Goal: Task Accomplishment & Management: Use online tool/utility

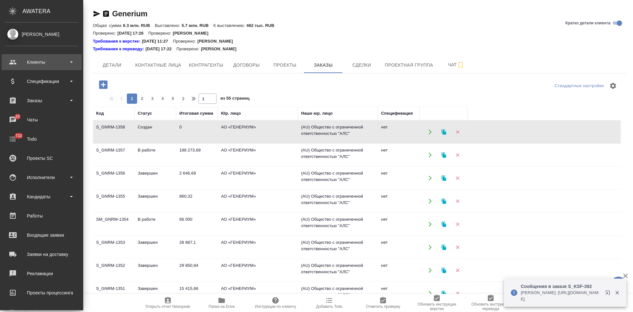
click at [27, 63] on div "Клиенты" at bounding box center [42, 62] width 74 height 10
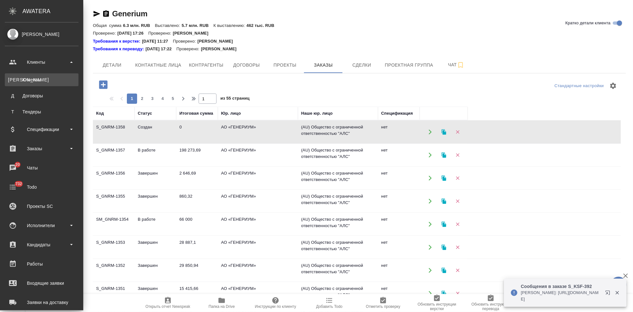
click at [30, 79] on div "Клиенты" at bounding box center [41, 80] width 67 height 6
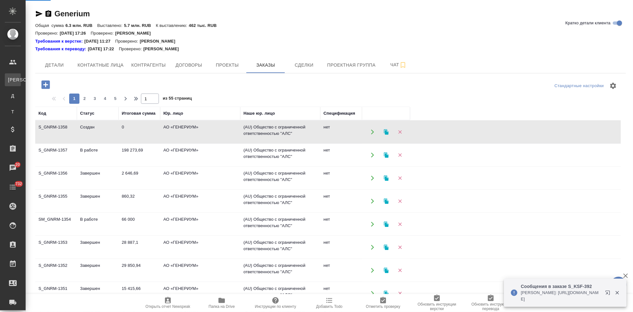
select select "RU"
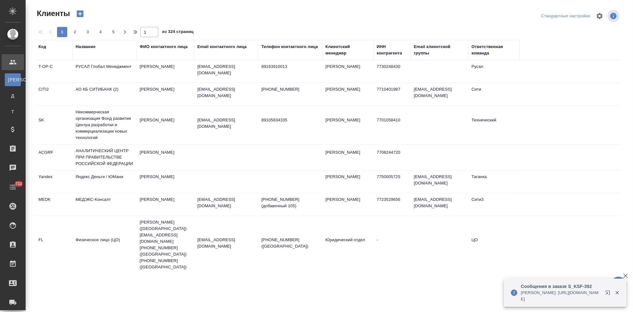
click at [45, 47] on div "Код" at bounding box center [42, 47] width 8 height 6
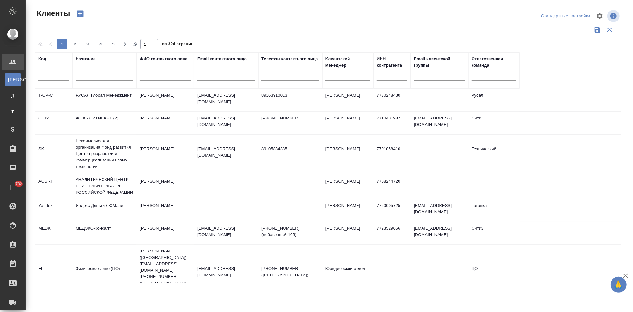
click at [44, 73] on input "text" at bounding box center [53, 77] width 31 height 8
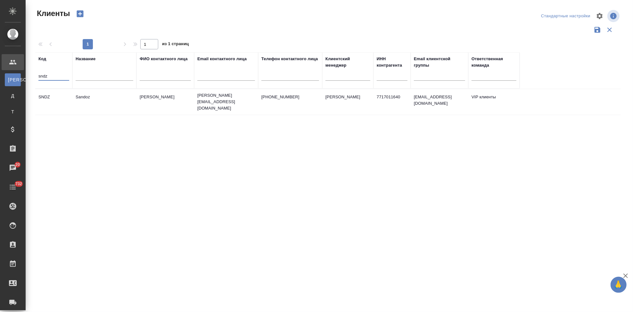
click at [217, 102] on td "irina.kovalets@sandoz.com" at bounding box center [226, 102] width 64 height 26
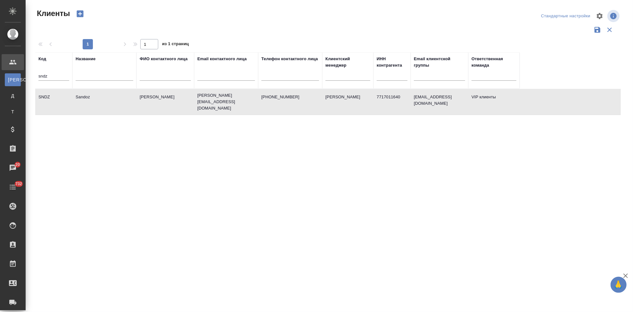
click at [217, 102] on td "irina.kovalets@sandoz.com" at bounding box center [226, 102] width 64 height 26
click at [64, 76] on input "sndz" at bounding box center [53, 77] width 31 height 8
type input "s"
type input "gnrm"
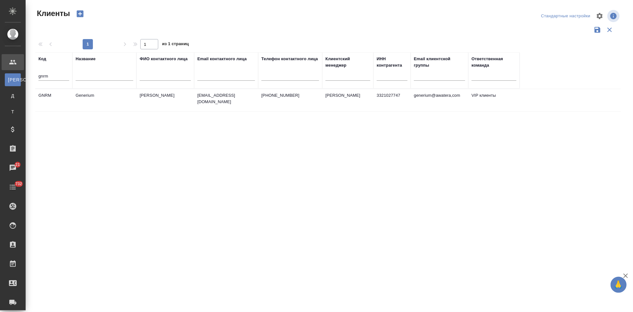
click at [254, 105] on td "emastakhova@generium.ru" at bounding box center [226, 100] width 64 height 22
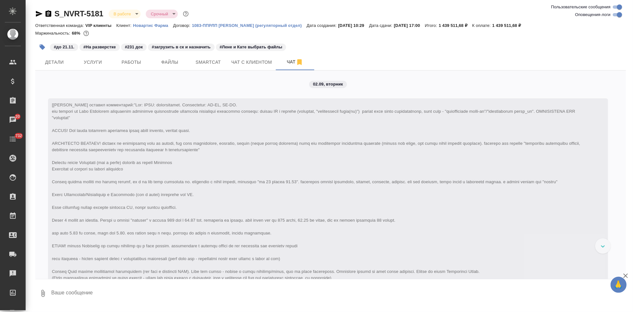
scroll to position [8855, 0]
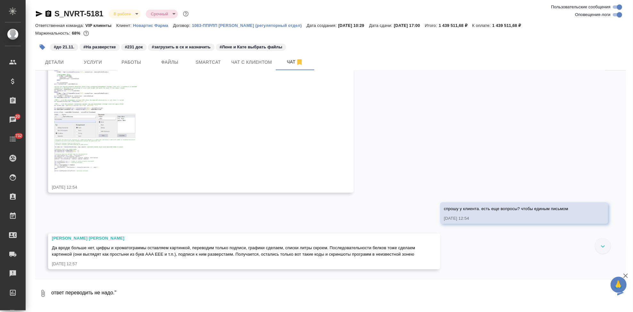
click at [66, 290] on textarea "ответ переводить не надо."" at bounding box center [333, 294] width 565 height 22
click at [143, 290] on textarea "ответ "переводить не надо."" at bounding box center [333, 294] width 565 height 22
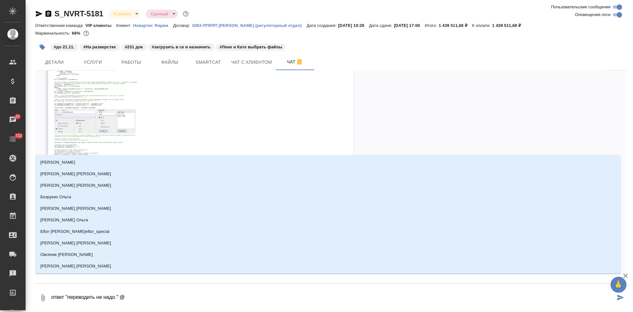
type textarea "ответ "переводить не надо." @м"
type input "м"
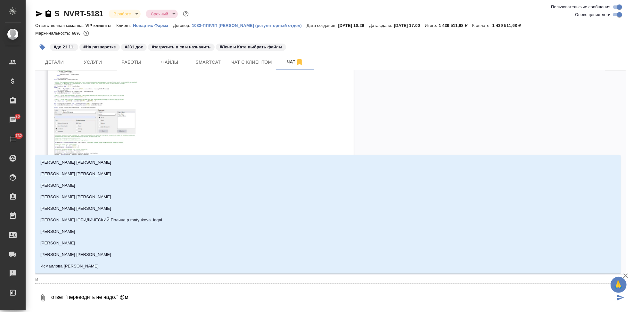
type textarea "ответ "переводить не надо." @ма"
type input "ма"
type textarea "ответ "переводить не надо." @мал"
type input "мал"
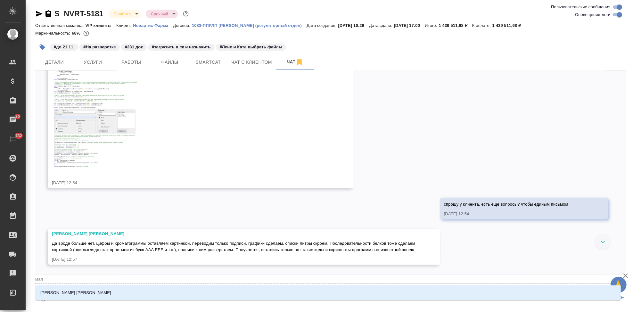
type textarea "ответ "переводить не надо." @мало"
type input "мало"
type textarea "ответ "переводить не надо." @малоф"
type input "малоф"
type textarea "ответ "переводить не надо." @малофе"
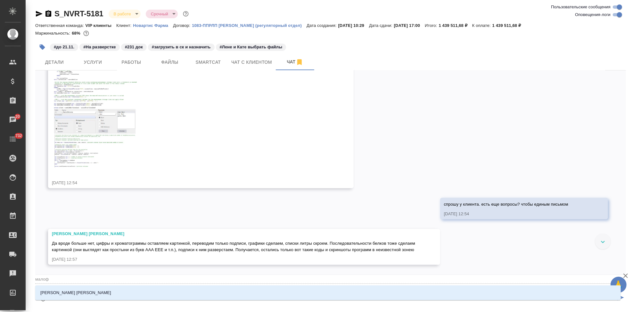
type input "малофе"
type textarea "ответ "переводить не надо." @малофее"
type input "малофее"
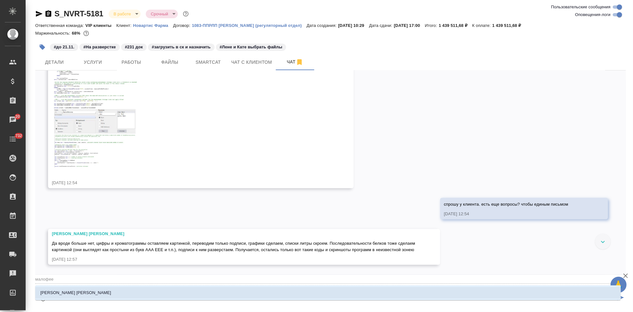
click at [75, 292] on p "Малофеева Екатерина" at bounding box center [75, 293] width 71 height 6
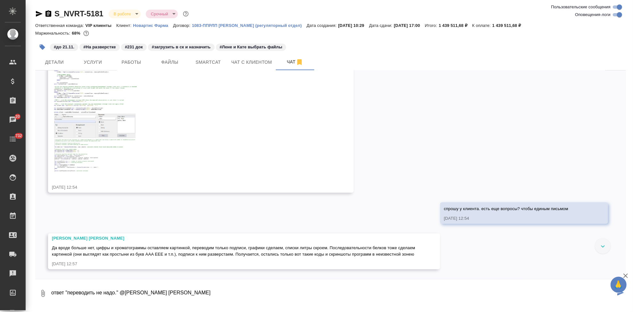
type textarea "ответ "переводить не надо." @Малофеева Екатерина"
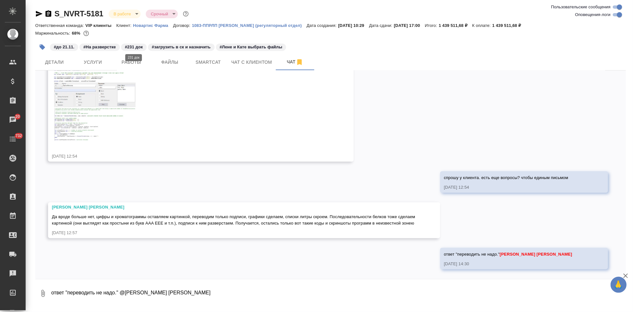
scroll to position [8958, 0]
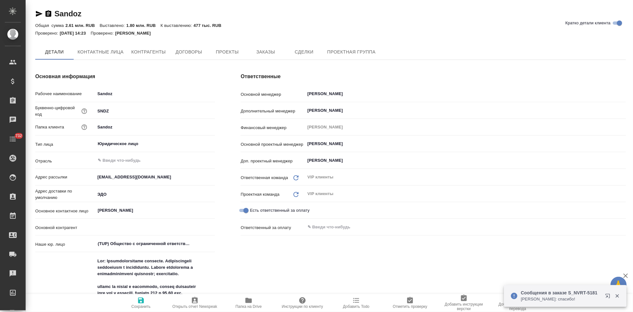
type textarea "x"
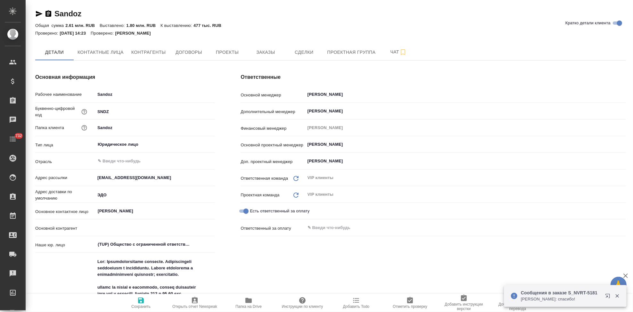
type textarea "x"
type input "АО “Сандоз”"
type textarea "x"
click at [271, 57] on button "Заказы" at bounding box center [265, 52] width 38 height 16
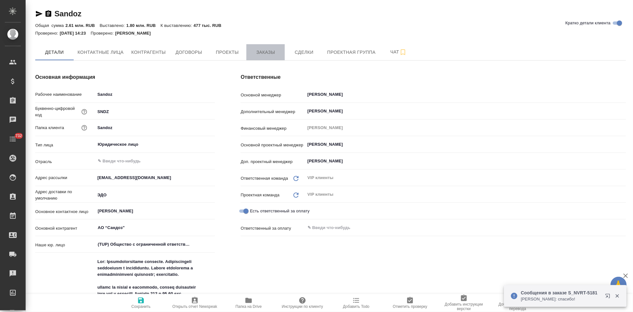
type textarea "x"
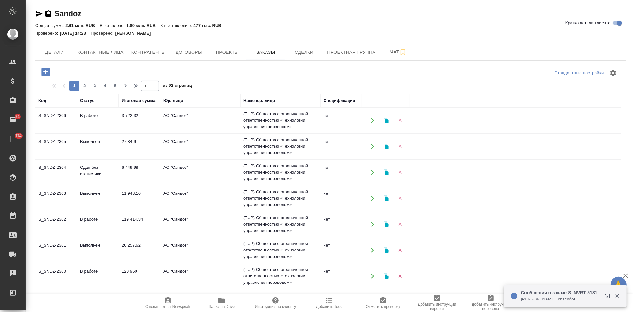
click at [43, 71] on icon "button" at bounding box center [45, 72] width 8 height 8
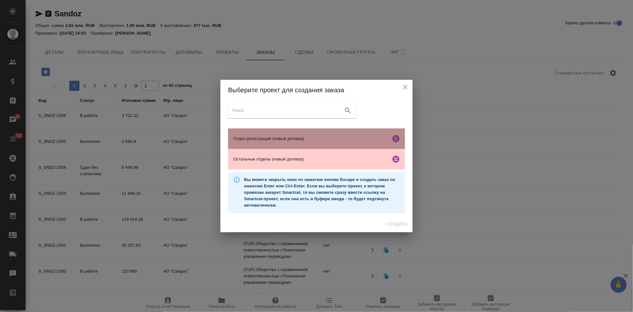
click at [293, 136] on span "Отдел регистрации (новый договор)" at bounding box center [310, 139] width 155 height 6
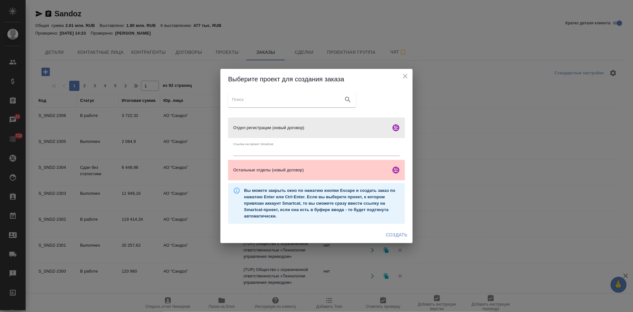
click at [387, 233] on span "Создать" at bounding box center [396, 235] width 21 height 8
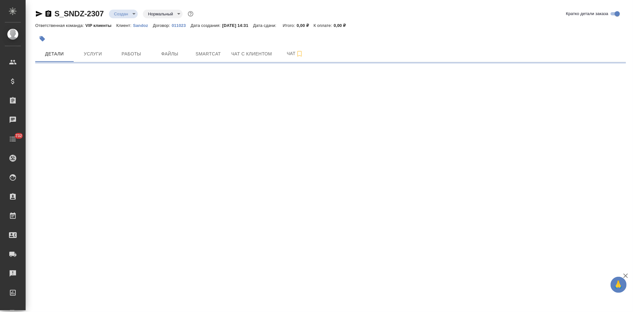
select select "RU"
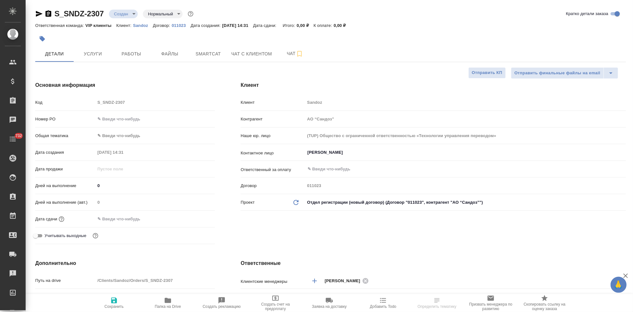
type textarea "x"
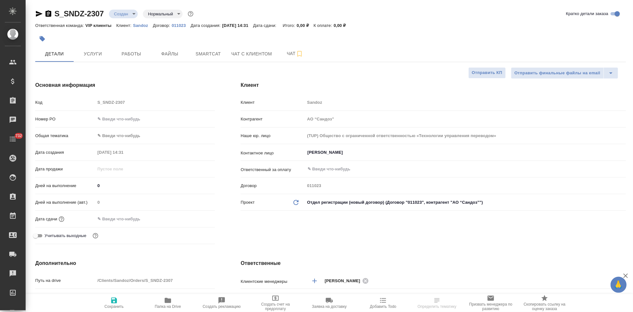
type textarea "x"
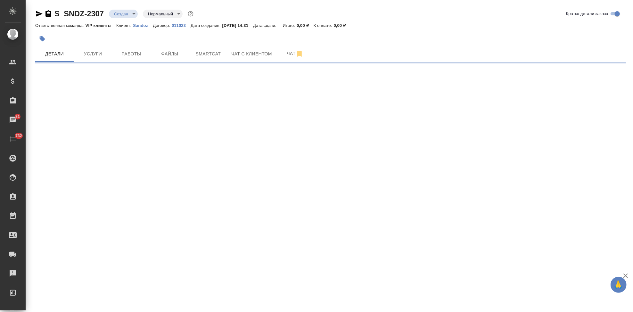
select select "RU"
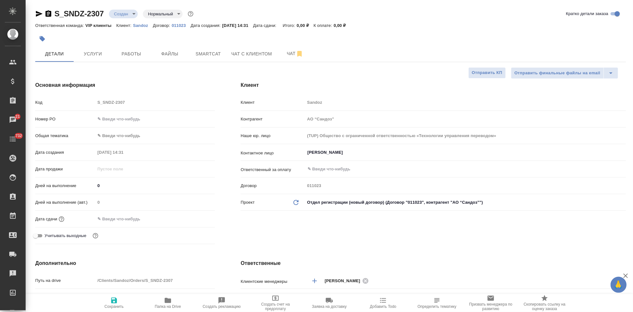
type textarea "x"
click at [372, 154] on input "Иванова Дарина" at bounding box center [455, 153] width 296 height 8
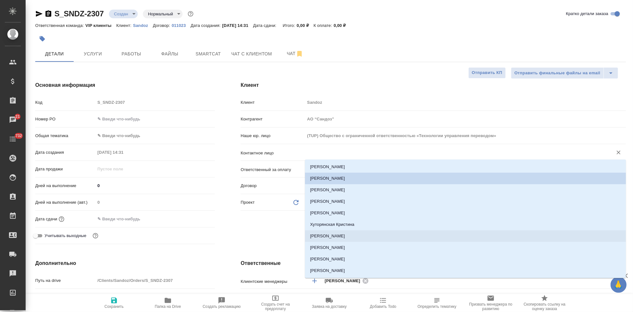
type textarea "x"
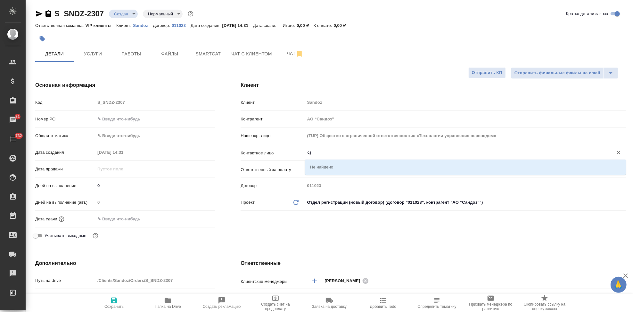
type input "c"
type textarea "x"
click at [323, 165] on li "Соловьева Алёна" at bounding box center [465, 167] width 321 height 12
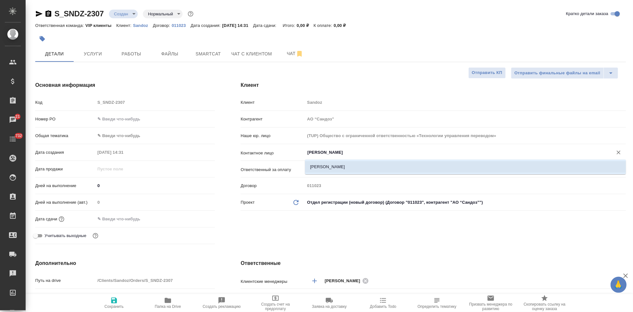
type input "Соловьева Алёна"
type textarea "x"
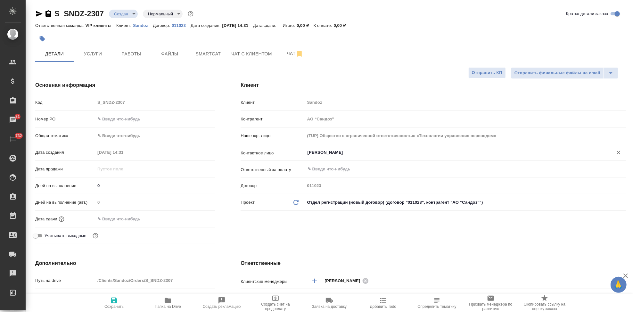
type input "Соловьева Алёна"
click at [114, 306] on span "Сохранить" at bounding box center [113, 306] width 19 height 4
type textarea "x"
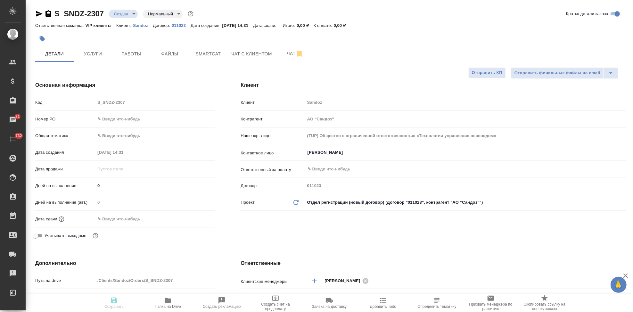
type textarea "x"
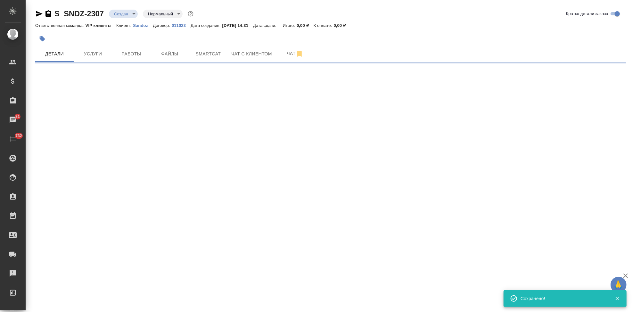
select select "RU"
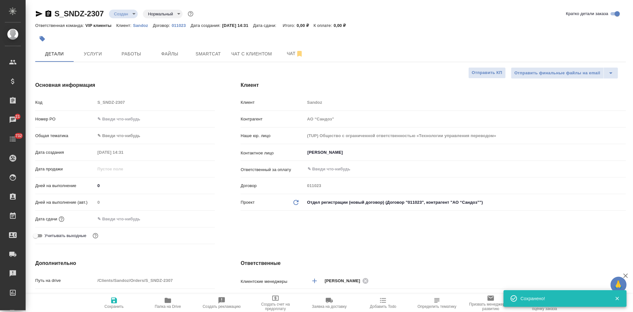
type textarea "x"
click at [90, 104] on div "Код S_SNDZ-2307" at bounding box center [125, 102] width 180 height 11
click at [319, 228] on div "Клиент Клиент Sandoz Контрагент АО “Сандоз” Наше юр. лицо (TUP) Общество с огра…" at bounding box center [433, 164] width 411 height 191
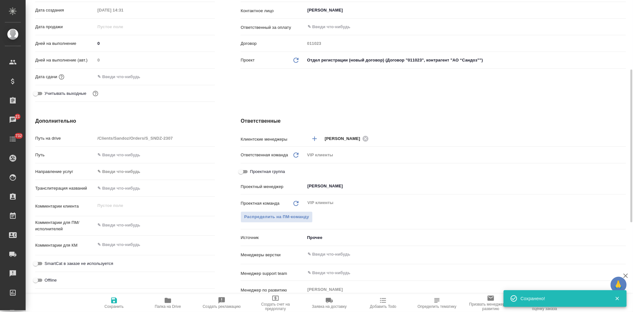
scroll to position [178, 0]
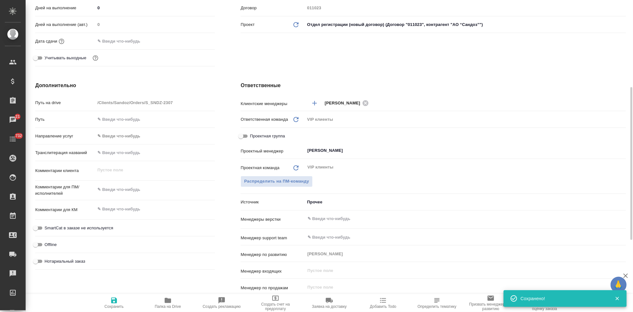
click at [122, 212] on textarea at bounding box center [155, 209] width 120 height 11
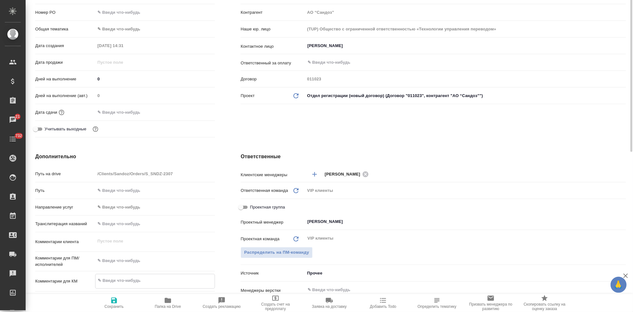
scroll to position [0, 0]
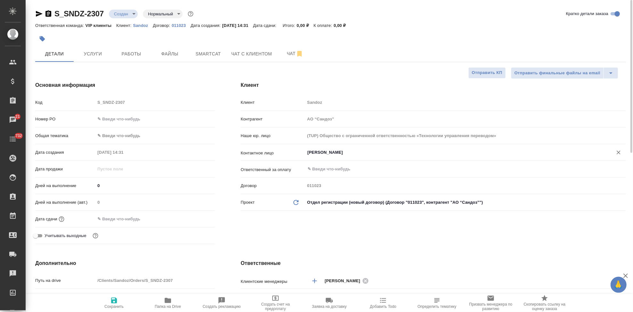
type textarea "x"
click at [368, 154] on input "Соловьева Алёна" at bounding box center [455, 153] width 296 height 8
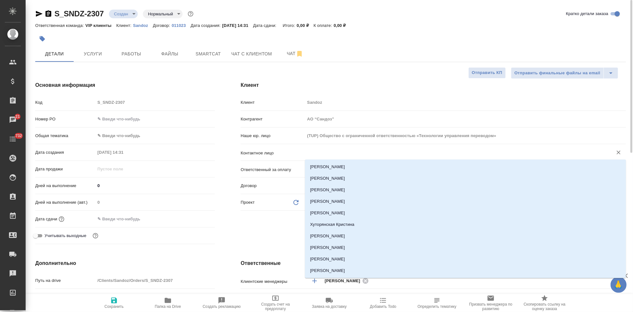
type textarea "x"
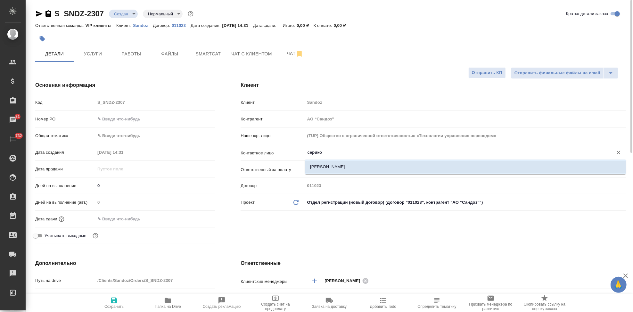
click at [340, 165] on li "Серикова Нелли" at bounding box center [465, 167] width 321 height 12
type input "Серикова Нелли"
type textarea "x"
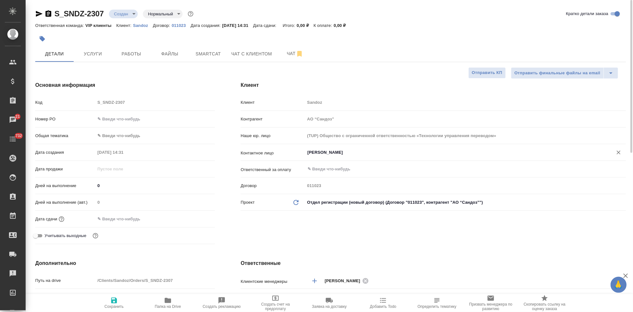
type input "Серикова Нелли"
click at [109, 306] on span "Сохранить" at bounding box center [113, 306] width 19 height 4
type textarea "x"
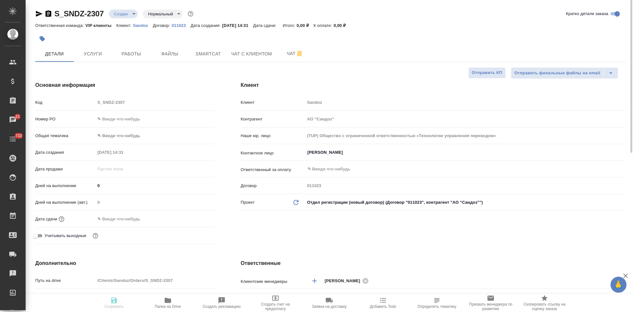
type textarea "x"
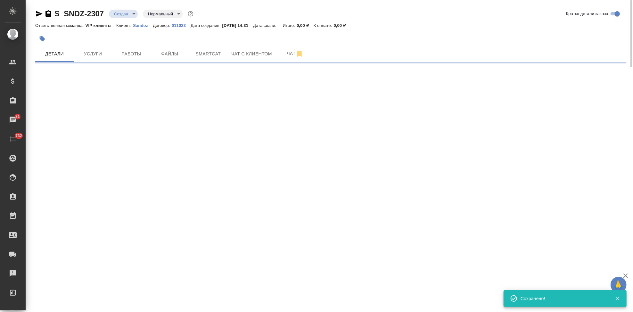
select select "RU"
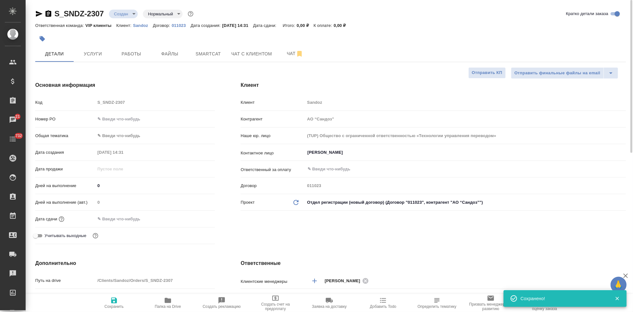
type textarea "x"
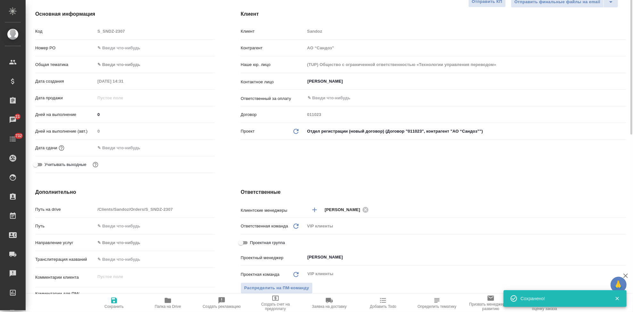
scroll to position [142, 0]
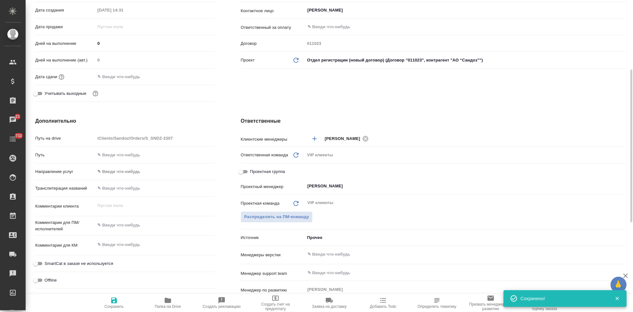
type textarea "x"
click at [124, 244] on textarea at bounding box center [155, 244] width 120 height 11
type textarea "x"
click at [134, 230] on textarea at bounding box center [155, 225] width 120 height 11
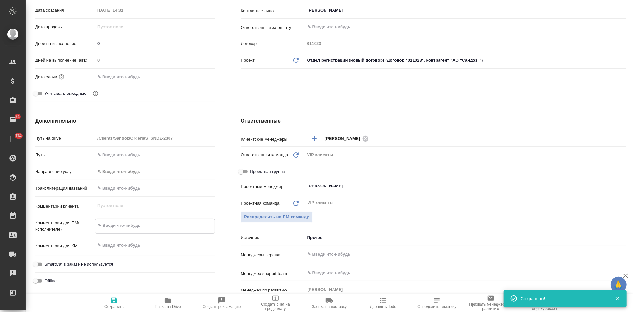
paste textarea "Прошу взять в перевод документ из вложения. Успеете к завтра в 9-10? Если сегод…"
type textarea "Прошу взять в перевод документ из вложения. Успеете к завтра в 9-10? Если сегод…"
type textarea "x"
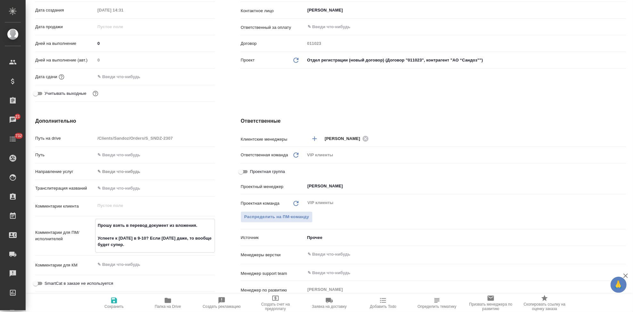
click at [133, 238] on textarea "Прошу взять в перевод документ из вложения. Успеете к завтра в 9-10? Если сегод…" at bounding box center [155, 235] width 119 height 30
type textarea "x"
type textarea "Прошу взять в перевод документ из вложения. Успеете к завтра в 9-10? Если сегод…"
type textarea "x"
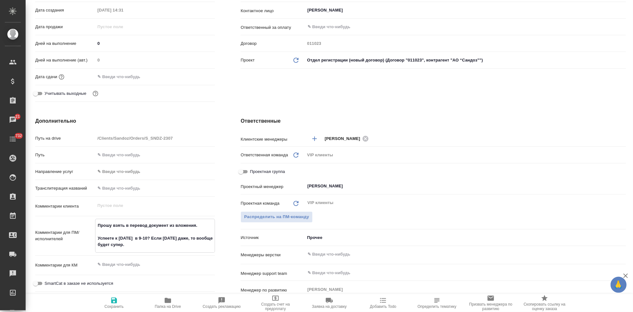
type textarea "Прошу взять в перевод документ из вложения. Успеете к завтра 1 в 9-10? Если сег…"
type textarea "x"
type textarea "Прошу взять в перевод документ из вложения. Успеете к завтра 11 в 9-10? Если се…"
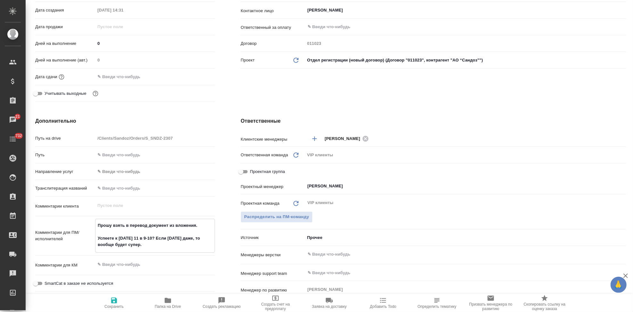
type textarea "x"
type textarea "Прошу взять в перевод документ из вложения. Успеете к завтра 11 в 9-10? Если се…"
type textarea "x"
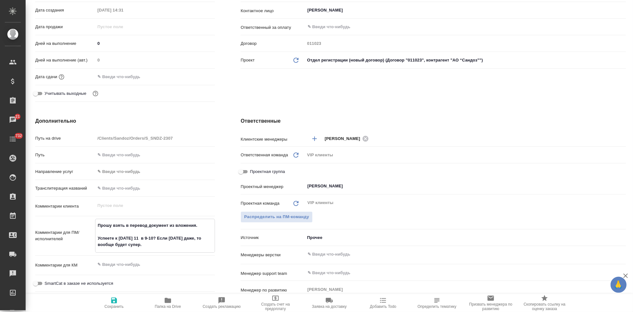
type textarea "x"
type textarea "Прошу взять в перевод документ из вложения. Успеете к завтра 11 с в 9-10? Если …"
type textarea "x"
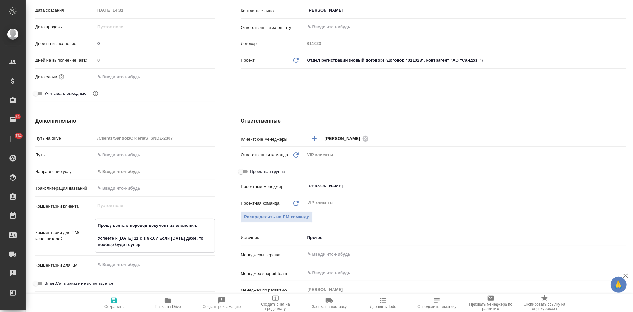
type textarea "x"
type textarea "Прошу взять в перевод документ из вложения. Успеете к завтра 11 сен в 9-10? Есл…"
type textarea "x"
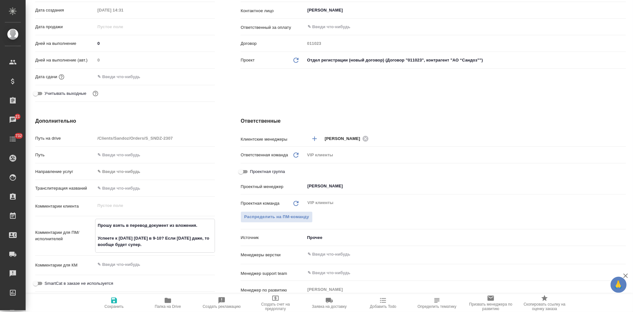
type textarea "Прошу взять в перевод документ из вложения. Успеете к завтра 11 сент в 9-10? Ес…"
type textarea "x"
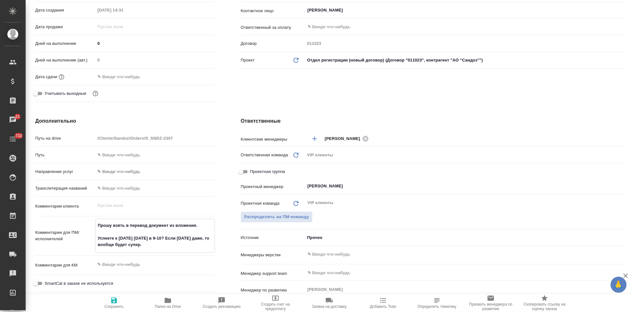
type textarea "Прошу взять в перевод документ из вложения. Успеете к завтра 11 сентя в 9-10? Е…"
type textarea "x"
type textarea "Прошу взять в перевод документ из вложения. Успеете к завтра 11 сентяь в 9-10? …"
type textarea "x"
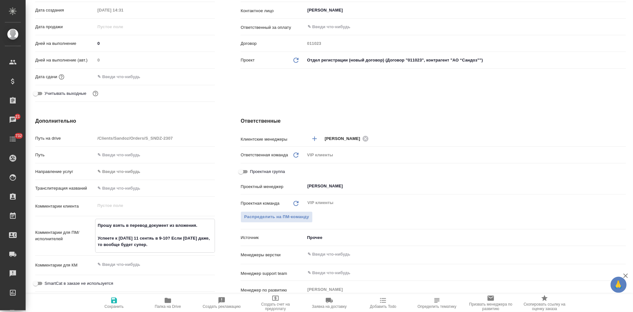
type textarea "x"
type textarea "Прошу взять в перевод документ из вложения. Успеете к завтра 11 сентя в 9-10? Е…"
type textarea "x"
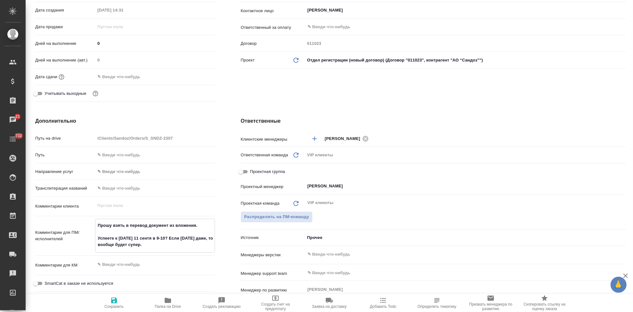
type textarea "x"
type textarea "Прошу взять в перевод документ из вложения. Успеете к завтра 11 сентяб в 9-10? …"
type textarea "x"
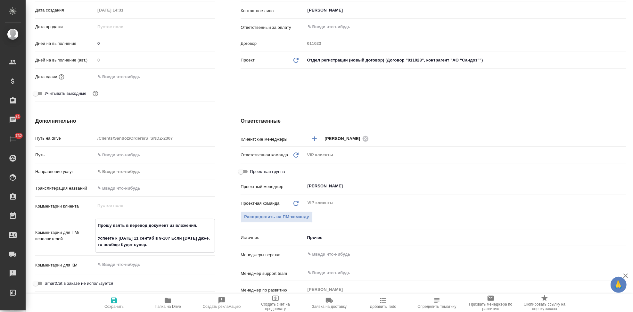
type textarea "Прошу взять в перевод документ из вложения. Успеете к завтра 11 сентябр в 9-10?…"
type textarea "x"
type textarea "Прошу взять в перевод документ из вложения. Успеете к завтра 11 сентября в 9-10…"
type textarea "x"
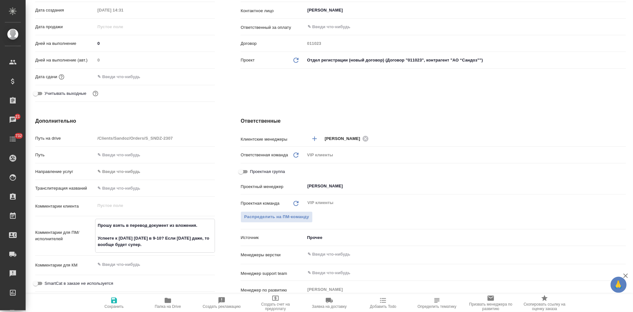
type textarea "Прошу взять в перевод документ из вложения. Успеете к завтра 11 сентября в 9-10…"
type textarea "x"
type textarea "Прошу взять в перевод документ из вложения. Успеете к завтра 11 сентября в 9-10…"
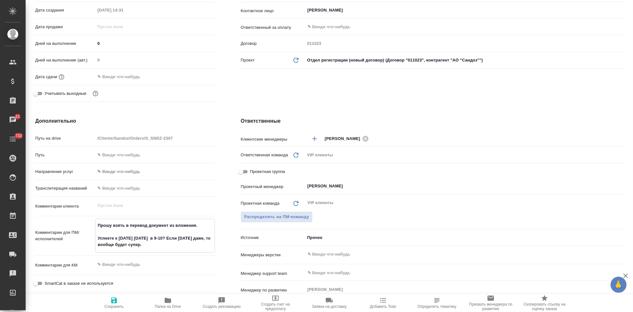
type textarea "x"
click at [119, 300] on span "Сохранить" at bounding box center [114, 303] width 46 height 12
type textarea "x"
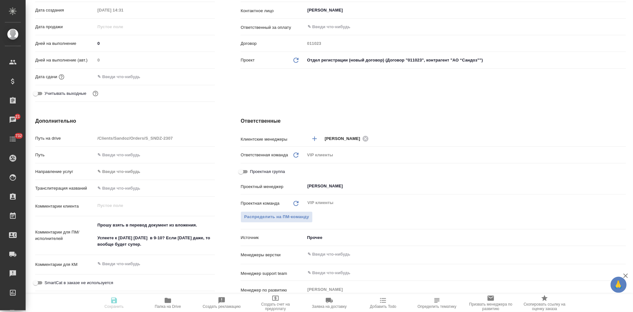
type textarea "x"
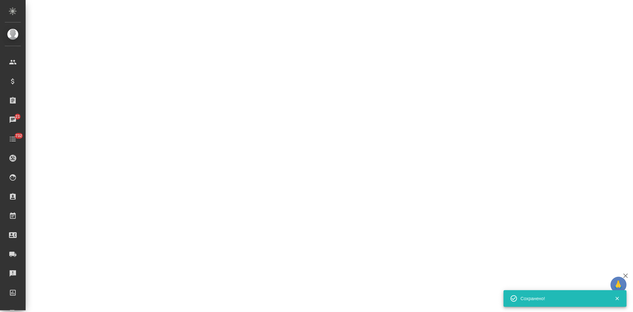
select select "RU"
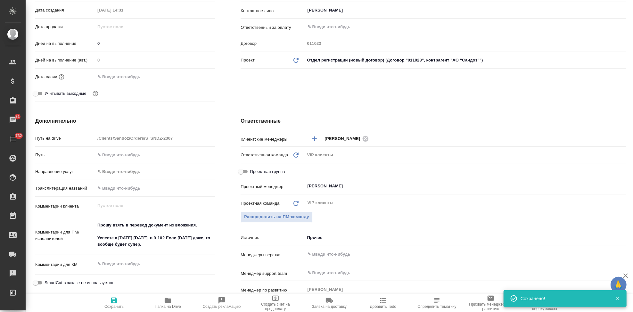
type textarea "x"
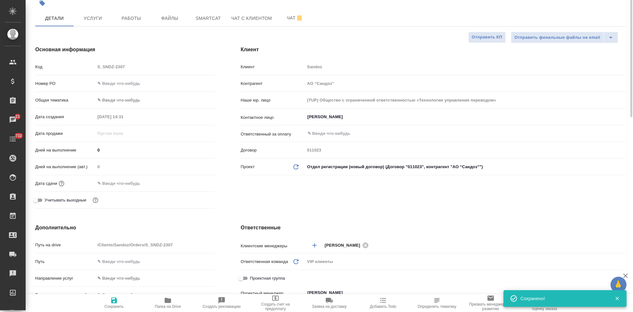
scroll to position [0, 0]
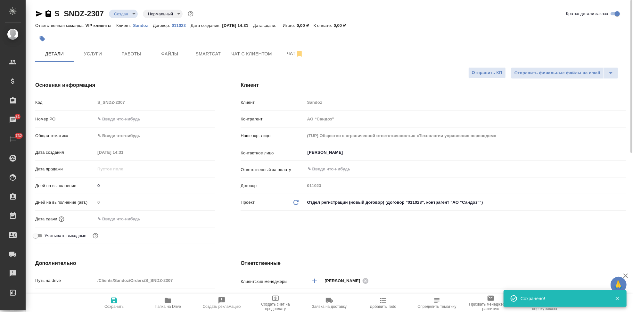
click at [127, 222] on input "text" at bounding box center [123, 218] width 56 height 9
click at [195, 218] on icon "button" at bounding box center [197, 219] width 8 height 8
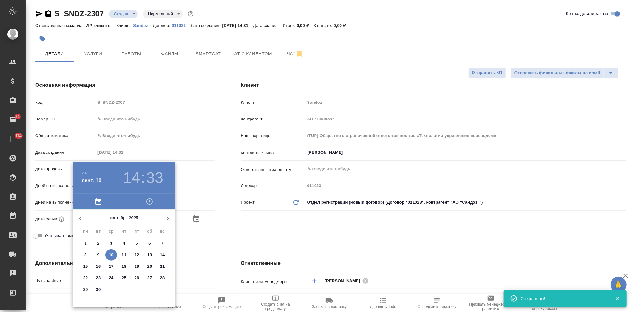
click at [121, 253] on span "11" at bounding box center [124, 255] width 12 height 6
type input "11.09.2025 14:33"
type textarea "x"
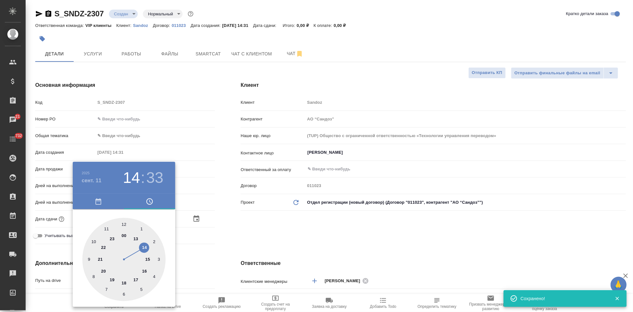
type input "11.09.2025 23:33"
type textarea "x"
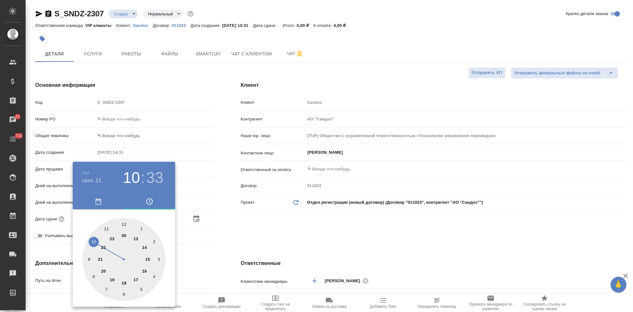
type input "11.09.2025 10:33"
type textarea "x"
drag, startPoint x: 140, startPoint y: 243, endPoint x: 97, endPoint y: 238, distance: 42.5
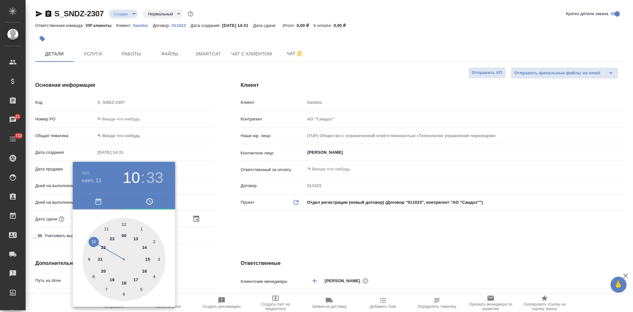
click at [97, 238] on div at bounding box center [123, 259] width 83 height 83
type textarea "x"
type input "11.09.2025 10:57"
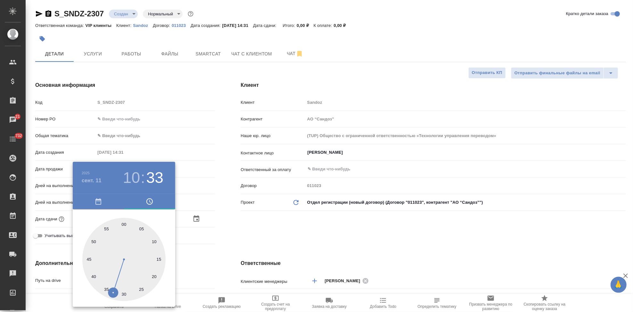
type textarea "x"
type input "11.09.2025 10:00"
type textarea "x"
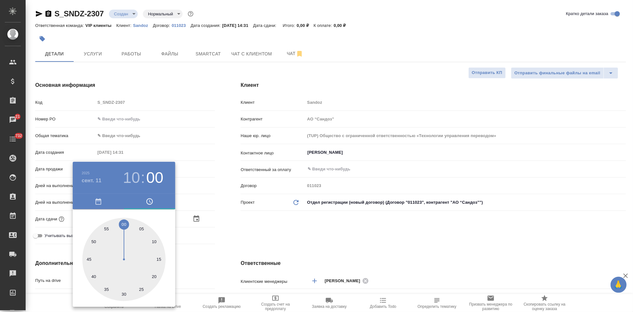
type textarea "x"
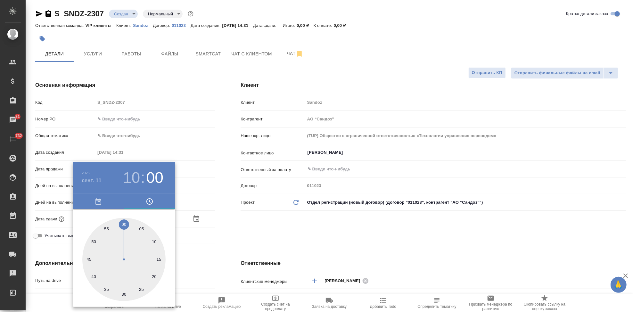
type textarea "x"
drag, startPoint x: 120, startPoint y: 222, endPoint x: 123, endPoint y: 218, distance: 5.1
click at [123, 218] on div at bounding box center [123, 259] width 83 height 83
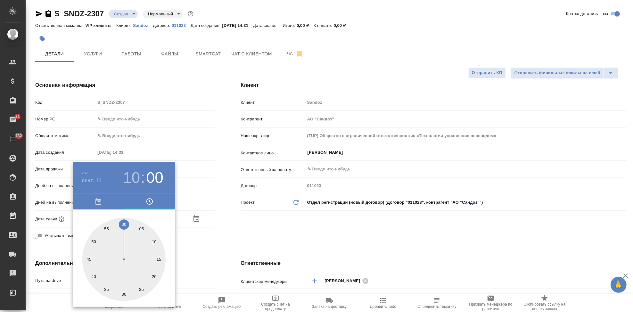
type textarea "x"
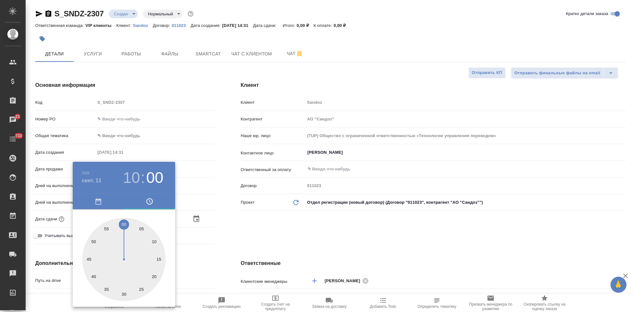
type textarea "x"
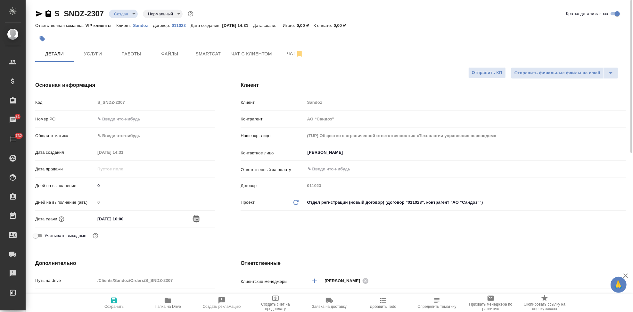
click at [109, 301] on span "Сохранить" at bounding box center [114, 303] width 46 height 12
type textarea "x"
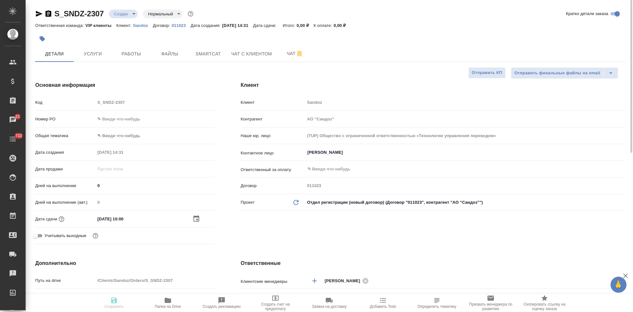
type textarea "x"
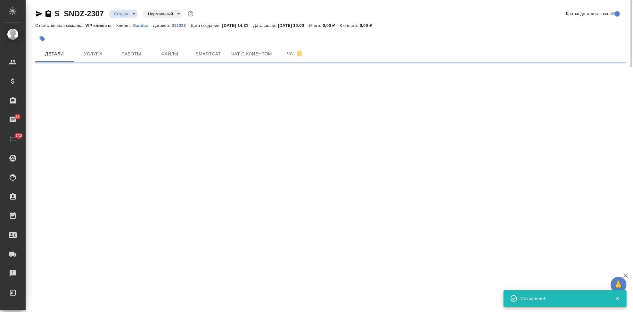
select select "RU"
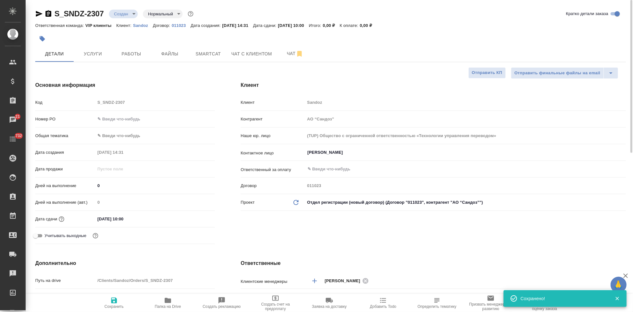
type textarea "x"
click at [168, 47] on button "Файлы" at bounding box center [170, 54] width 38 height 16
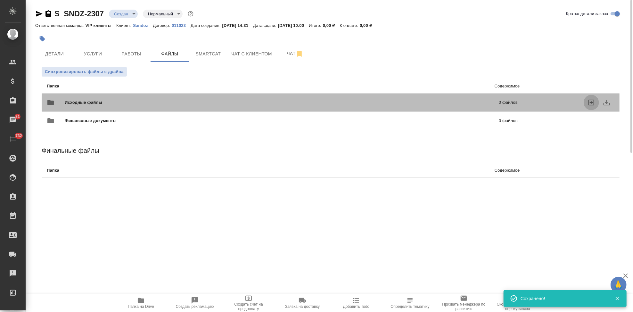
click at [591, 102] on icon "uploadFiles" at bounding box center [592, 103] width 6 height 6
click at [0, 0] on input "uploadFiles" at bounding box center [0, 0] width 0 height 0
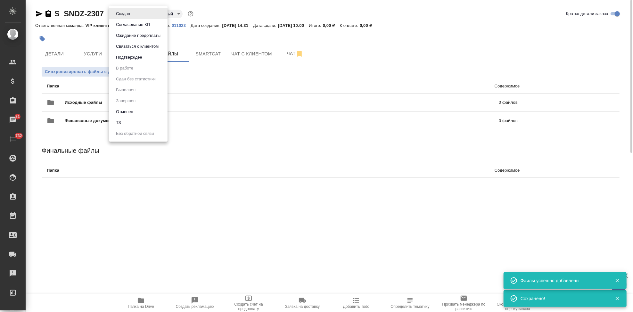
click at [132, 13] on body "🙏 .cls-1 fill:#fff; AWATERA Kabargina Anna Клиенты Спецификации Заказы 21 Чаты …" at bounding box center [316, 156] width 633 height 312
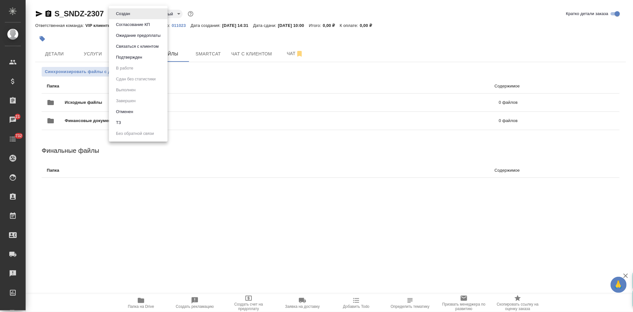
click at [128, 123] on li "ТЗ" at bounding box center [138, 122] width 59 height 11
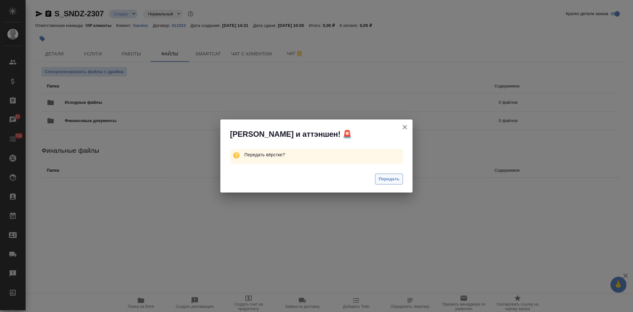
click at [380, 176] on span "Передать" at bounding box center [389, 179] width 21 height 7
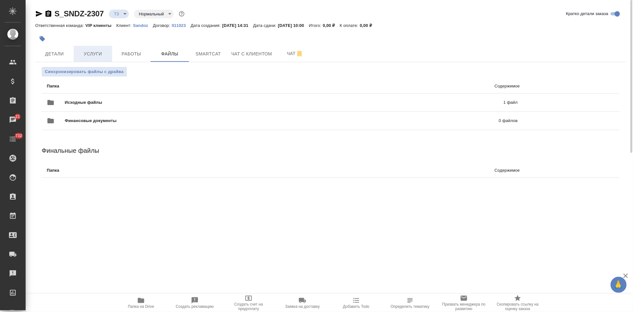
click at [90, 47] on button "Услуги" at bounding box center [93, 54] width 38 height 16
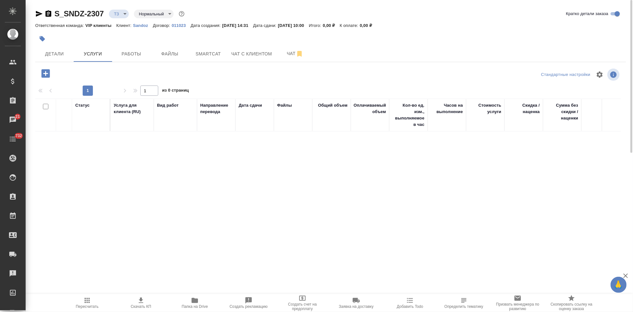
click at [51, 67] on div at bounding box center [46, 73] width 17 height 13
click at [49, 71] on icon "button" at bounding box center [45, 73] width 8 height 8
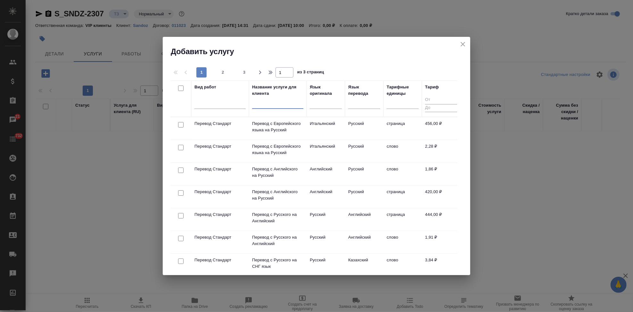
click at [262, 105] on input "text" at bounding box center [277, 105] width 51 height 8
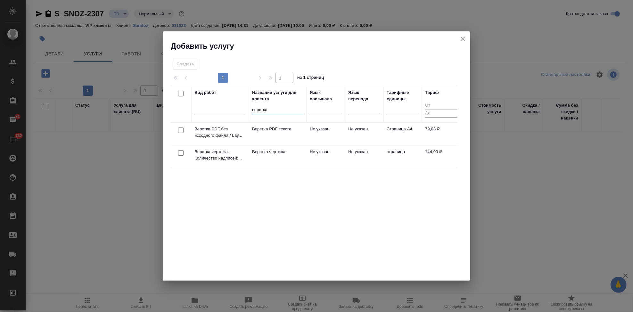
type input "верстка"
click at [378, 152] on td "Не указан" at bounding box center [364, 157] width 38 height 22
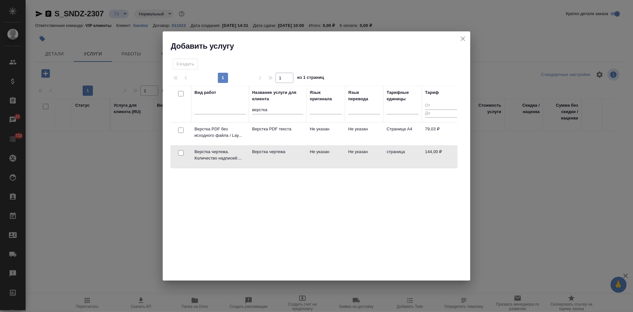
click at [378, 152] on td "Не указан" at bounding box center [364, 157] width 38 height 22
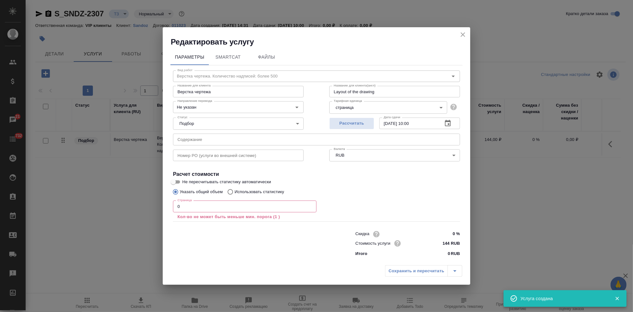
click at [191, 210] on input "0" at bounding box center [245, 207] width 144 height 12
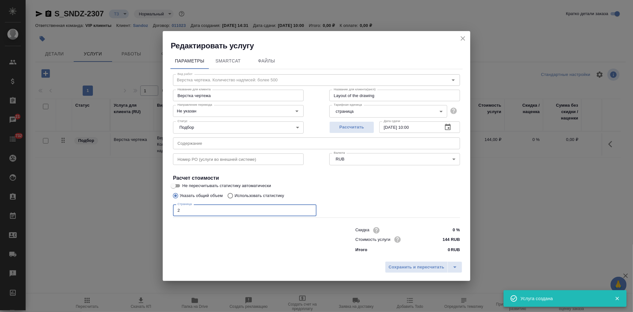
type input "2"
drag, startPoint x: 461, startPoint y: 271, endPoint x: 447, endPoint y: 266, distance: 14.8
click at [461, 271] on button "split button" at bounding box center [455, 268] width 15 height 12
click at [422, 257] on li "Сохранить" at bounding box center [424, 254] width 77 height 10
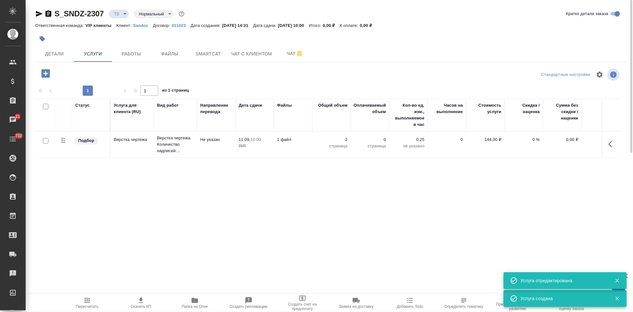
click at [45, 73] on icon "button" at bounding box center [45, 73] width 8 height 8
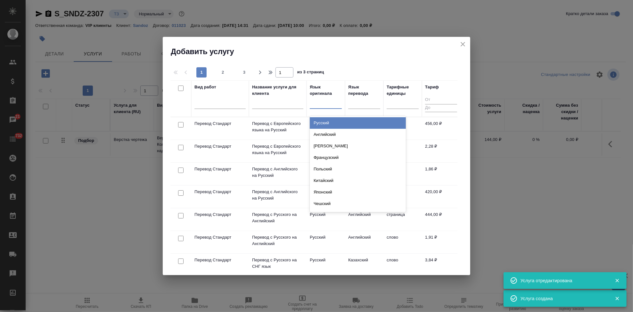
click at [322, 103] on div at bounding box center [326, 102] width 32 height 9
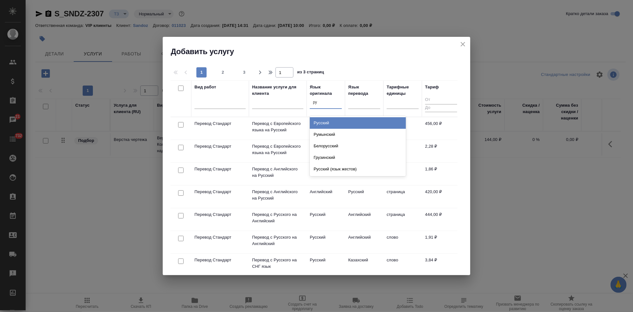
type input "рус"
click at [329, 124] on div "Русский" at bounding box center [358, 123] width 96 height 12
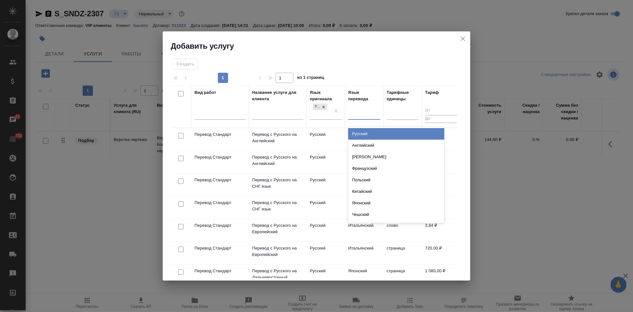
click at [357, 114] on div at bounding box center [364, 113] width 32 height 9
type input "а"
click at [361, 131] on div "Английский" at bounding box center [396, 134] width 96 height 12
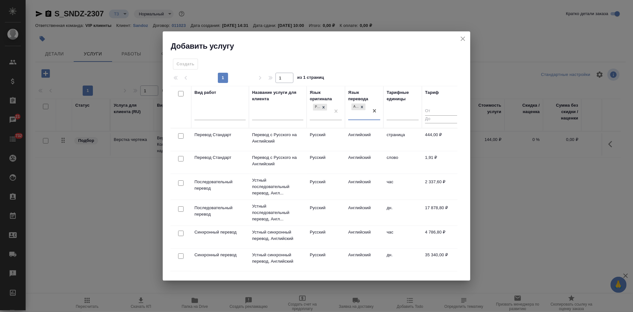
click at [335, 156] on td "Русский" at bounding box center [326, 162] width 38 height 22
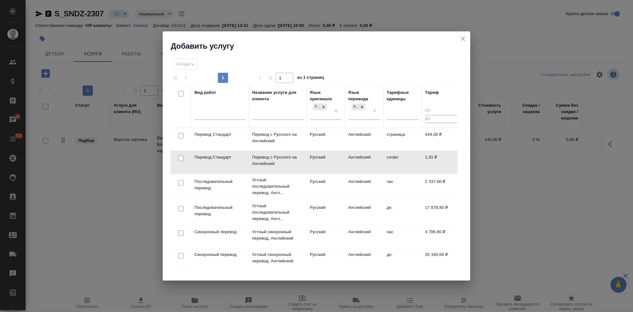
click at [335, 156] on td "Русский" at bounding box center [326, 162] width 38 height 22
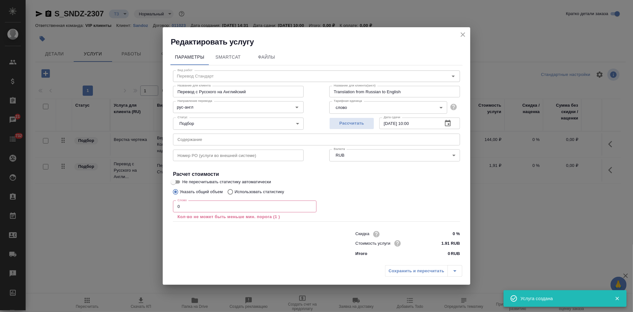
click at [240, 138] on input "text" at bounding box center [316, 140] width 287 height 12
paste input "Диклак, гель, 5 %"
type input "Диклак, гель, 5 %"
click at [204, 206] on input "0" at bounding box center [245, 207] width 144 height 12
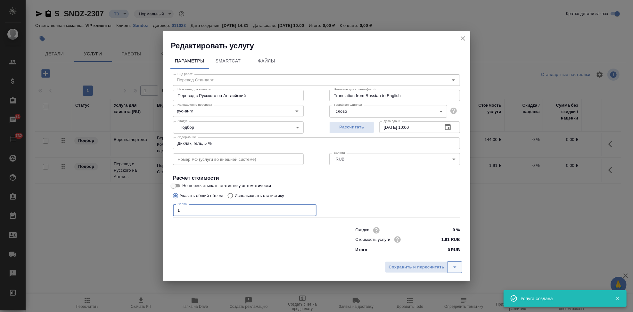
type input "1"
click at [454, 268] on icon "split button" at bounding box center [455, 267] width 8 height 8
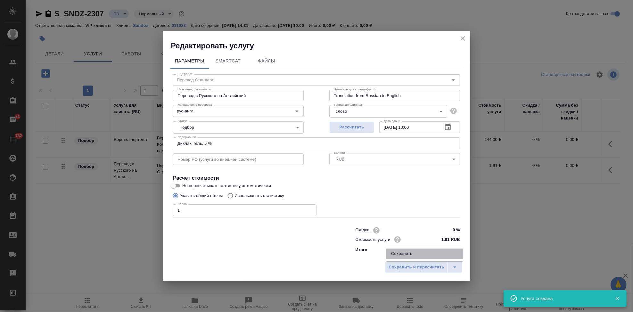
click at [420, 257] on li "Сохранить" at bounding box center [424, 254] width 77 height 10
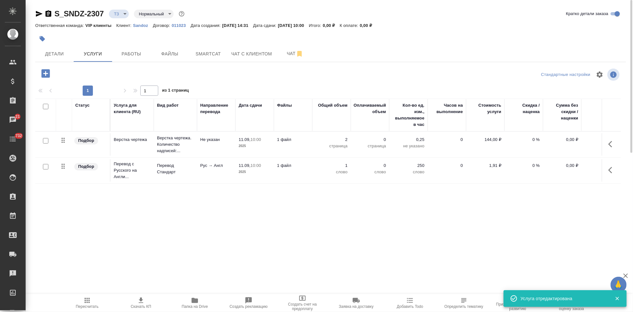
click at [47, 169] on input "checkbox" at bounding box center [45, 166] width 5 height 5
checkbox input "true"
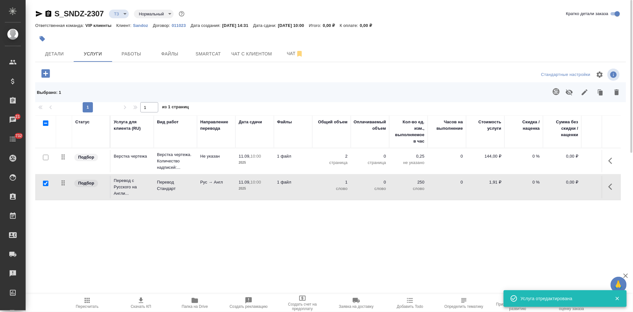
click at [554, 94] on icon "button" at bounding box center [556, 91] width 7 height 7
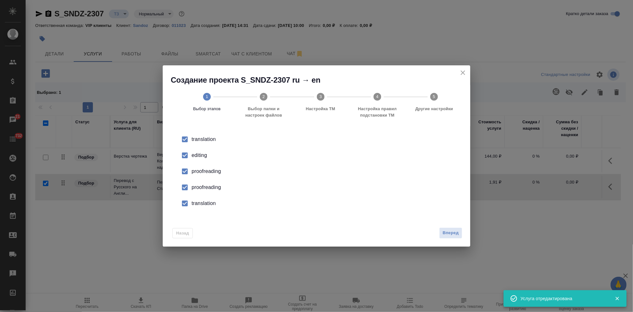
click at [197, 157] on div "editing" at bounding box center [323, 156] width 263 height 8
click at [188, 188] on input "checkbox" at bounding box center [184, 187] width 13 height 13
click at [188, 205] on input "checkbox" at bounding box center [184, 203] width 13 height 13
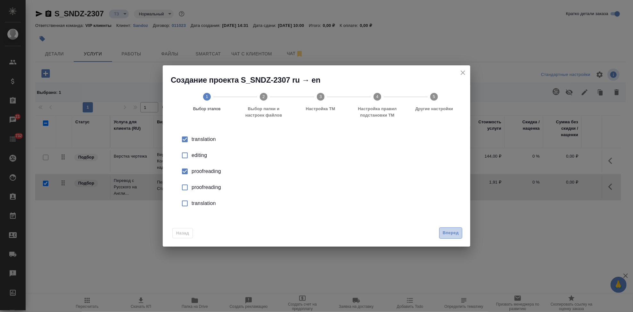
click at [460, 235] on button "Вперед" at bounding box center [450, 233] width 23 height 11
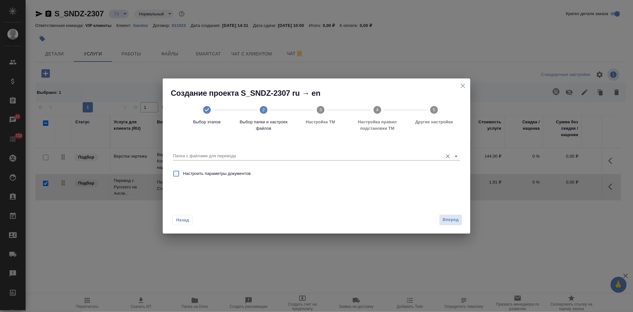
click at [390, 159] on input "Папка с файлами для перевода" at bounding box center [306, 156] width 267 height 8
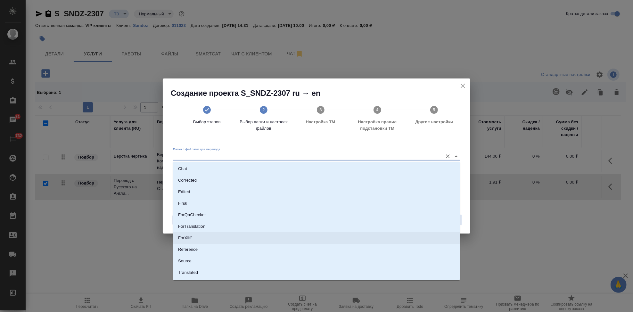
scroll to position [33, 0]
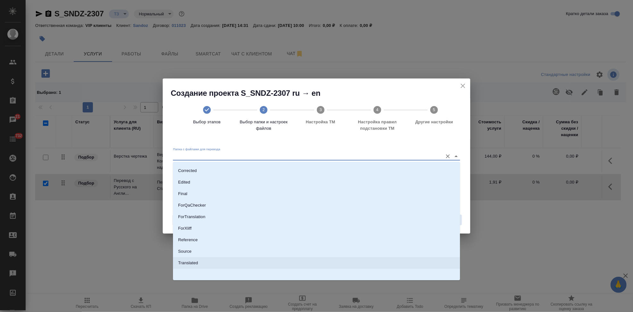
click at [196, 253] on li "Source" at bounding box center [316, 252] width 287 height 12
type input "Source"
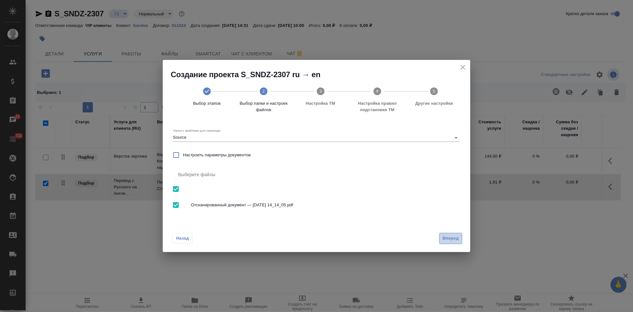
click at [454, 237] on span "Вперед" at bounding box center [451, 238] width 16 height 7
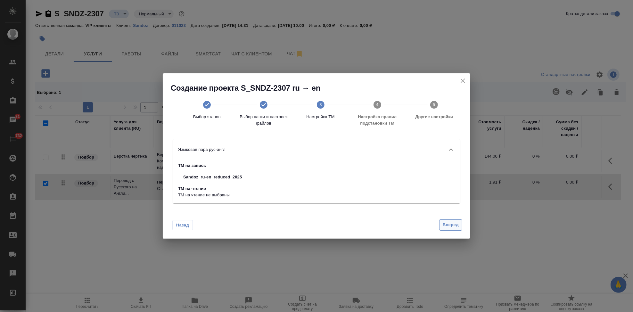
click at [445, 223] on span "Вперед" at bounding box center [451, 224] width 16 height 7
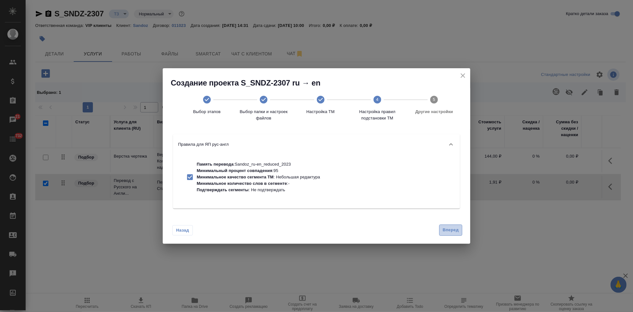
click at [449, 232] on span "Вперед" at bounding box center [451, 230] width 16 height 7
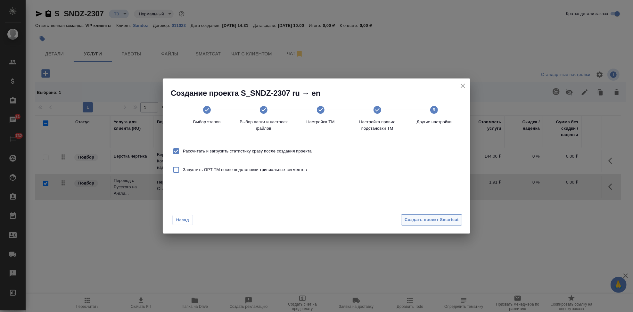
click at [450, 218] on span "Создать проект Smartcat" at bounding box center [432, 219] width 54 height 7
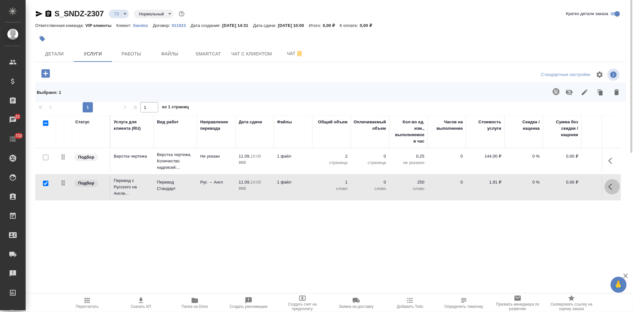
drag, startPoint x: 610, startPoint y: 184, endPoint x: 605, endPoint y: 185, distance: 5.2
click at [610, 184] on icon "button" at bounding box center [613, 187] width 8 height 8
click at [574, 187] on icon "button" at bounding box center [576, 187] width 8 height 8
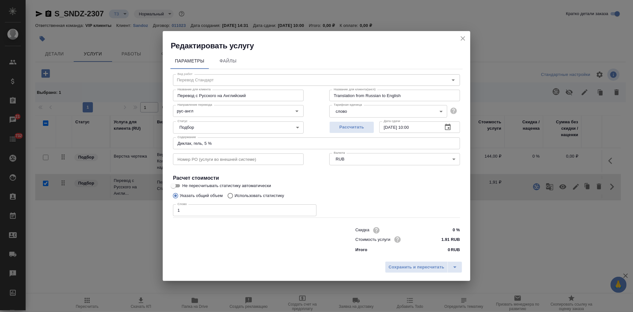
click at [463, 37] on icon "close" at bounding box center [463, 39] width 8 height 8
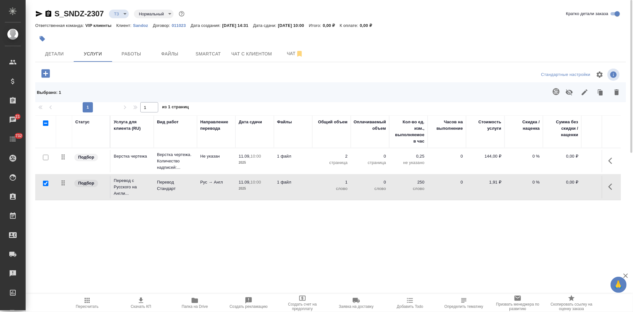
click at [607, 187] on button "button" at bounding box center [612, 186] width 15 height 15
click at [575, 186] on icon "button" at bounding box center [576, 187] width 8 height 8
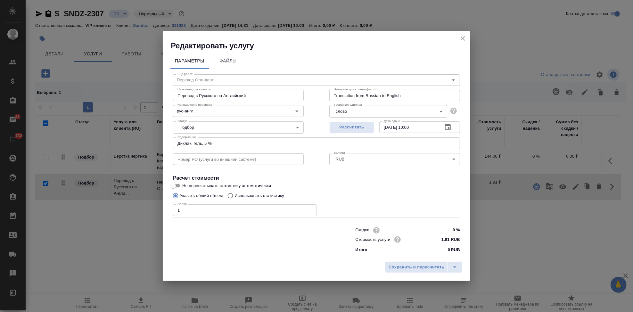
click at [230, 194] on input "Использовать статистику" at bounding box center [229, 196] width 10 height 12
radio input "true"
radio input "false"
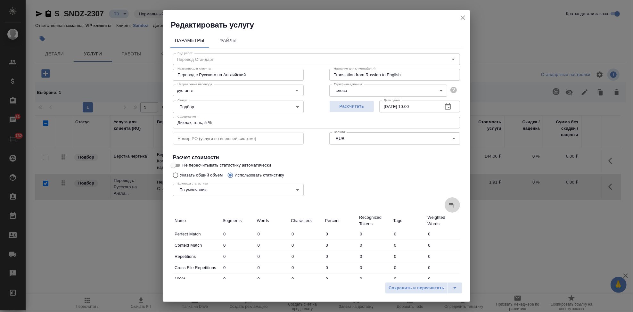
click at [449, 205] on icon at bounding box center [453, 205] width 8 height 8
click at [0, 0] on input "file" at bounding box center [0, 0] width 0 height 0
type input "1"
type input "9"
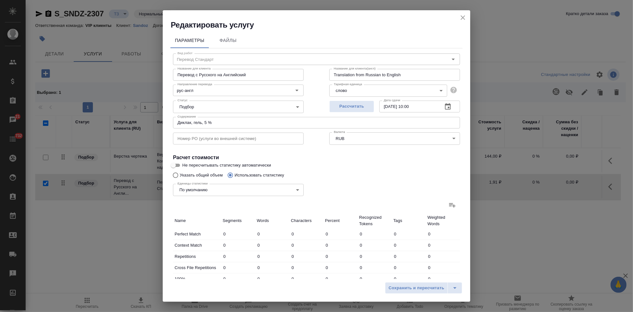
type input "10"
type input "35"
type input "328"
type input "3"
type input "13"
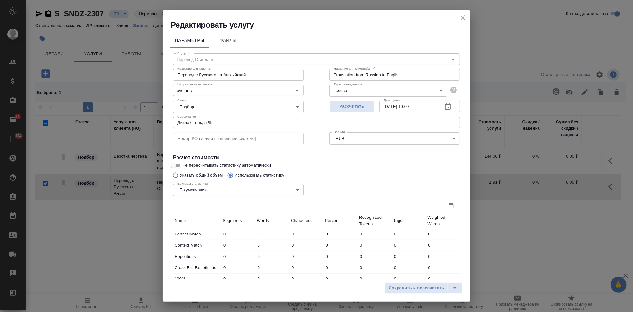
type input "93"
type input "6"
type input "22"
type input "154"
type input "19"
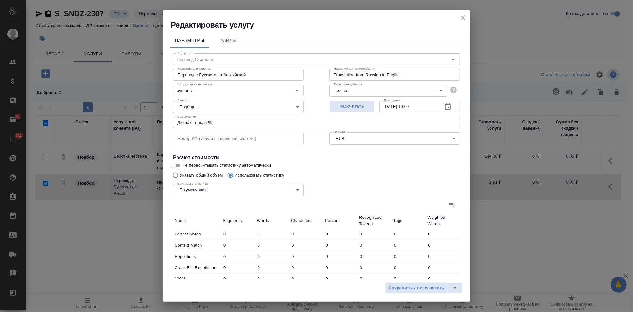
type input "191"
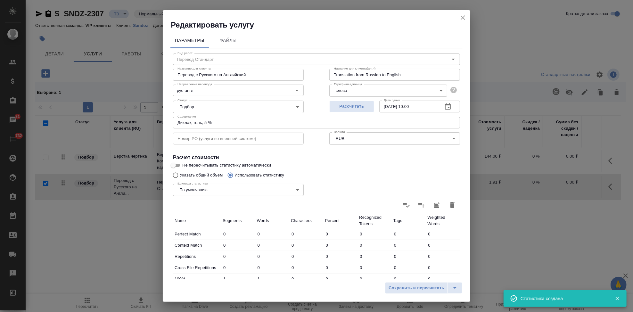
scroll to position [124, 0]
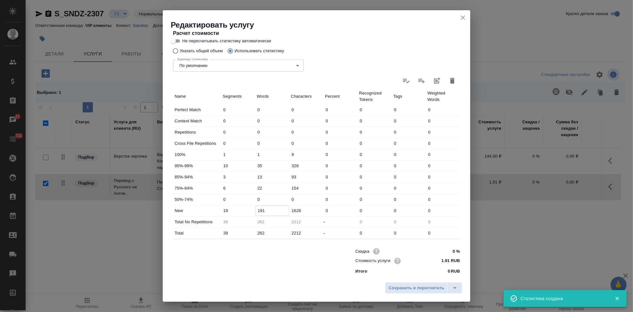
click at [261, 209] on input "191" at bounding box center [273, 210] width 34 height 9
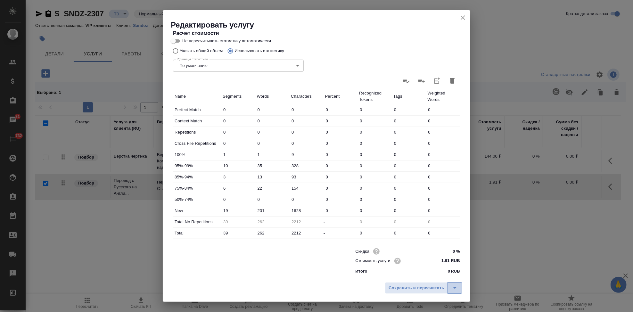
click at [449, 286] on button "split button" at bounding box center [455, 288] width 15 height 12
click at [415, 275] on li "Сохранить" at bounding box center [424, 275] width 77 height 10
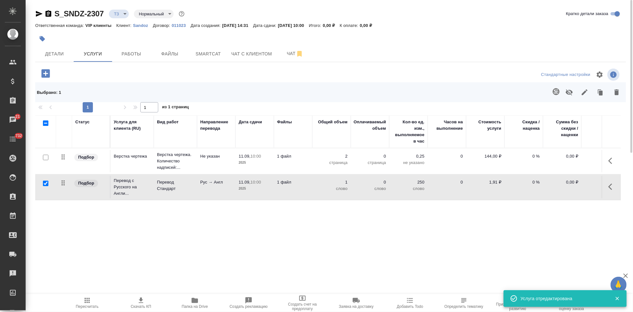
click at [83, 302] on span "Пересчитать" at bounding box center [87, 303] width 46 height 12
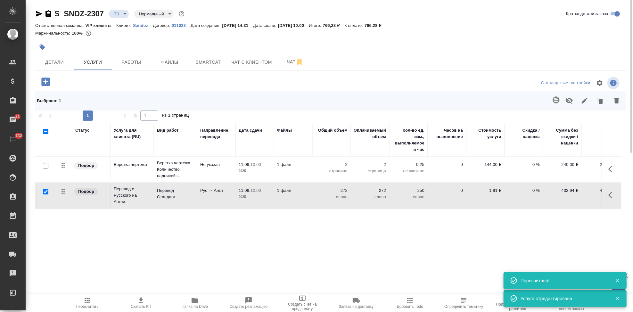
click at [139, 306] on span "Скачать КП" at bounding box center [141, 306] width 21 height 4
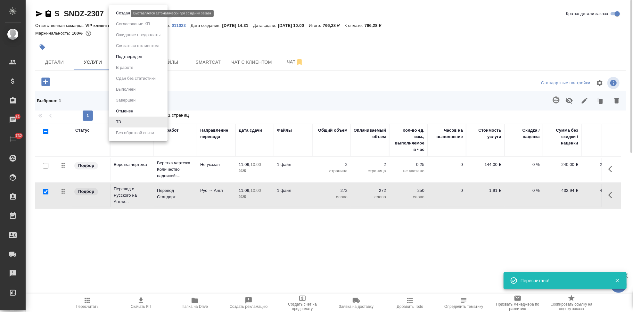
click at [120, 14] on body "🙏 .cls-1 fill:#fff; AWATERA Kabargina Anna Клиенты Спецификации Заказы 21 Чаты …" at bounding box center [316, 156] width 633 height 312
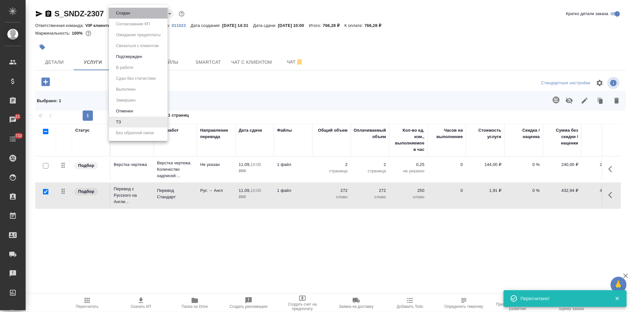
click at [130, 17] on li "Создан" at bounding box center [138, 13] width 59 height 11
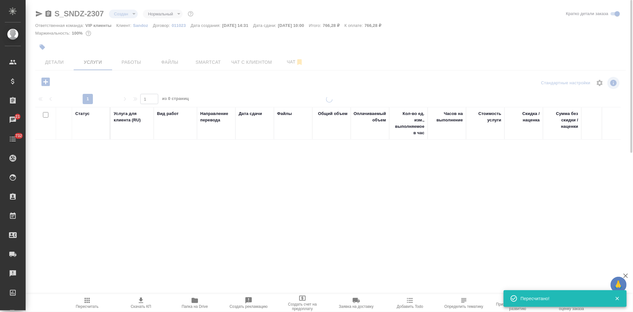
click at [127, 15] on body "🙏 .cls-1 fill:#fff; AWATERA Kabargina Anna Клиенты Спецификации Заказы 21 Чаты …" at bounding box center [316, 156] width 633 height 312
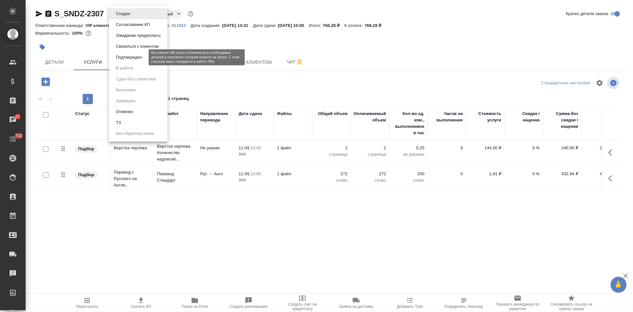
click at [134, 58] on button "Подтвержден" at bounding box center [129, 57] width 30 height 7
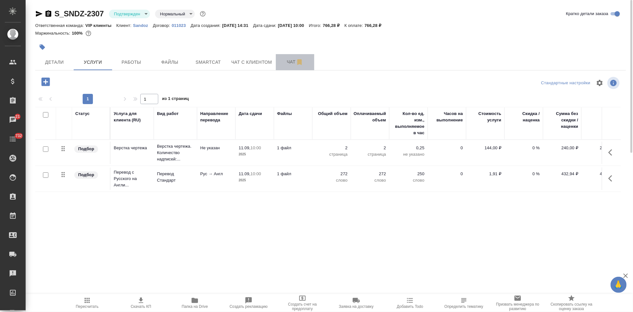
click at [293, 65] on span "Чат" at bounding box center [295, 62] width 31 height 8
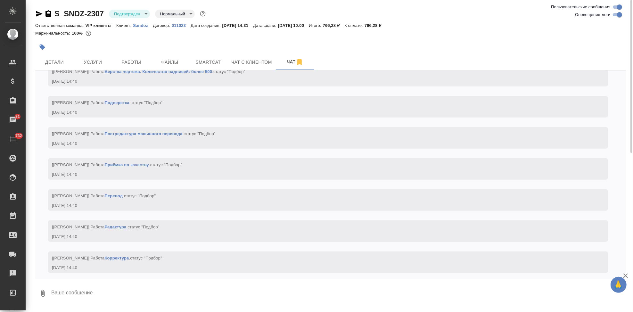
scroll to position [425, 0]
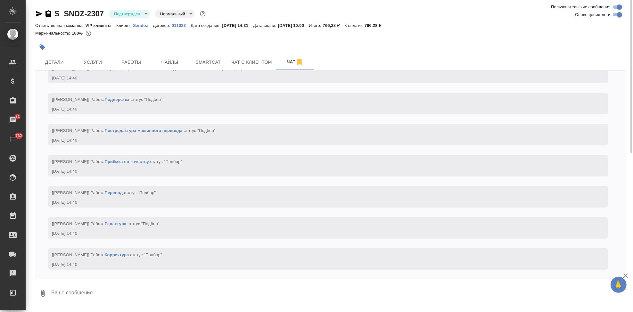
click at [111, 290] on textarea at bounding box center [339, 294] width 576 height 22
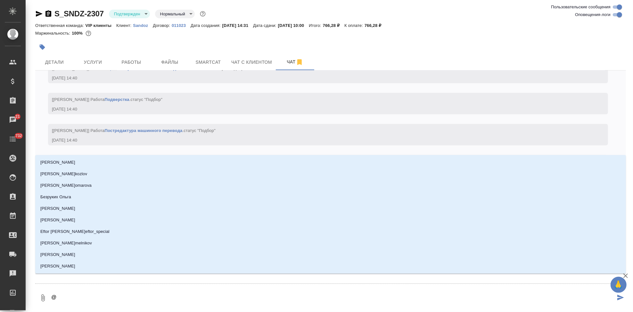
click at [108, 302] on textarea "@" at bounding box center [333, 298] width 565 height 22
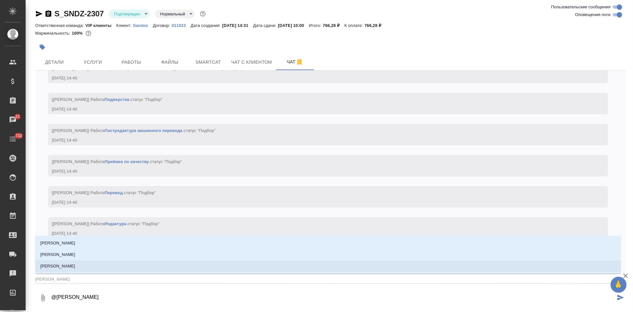
click at [199, 270] on li "Горшкова Валентина" at bounding box center [328, 267] width 586 height 12
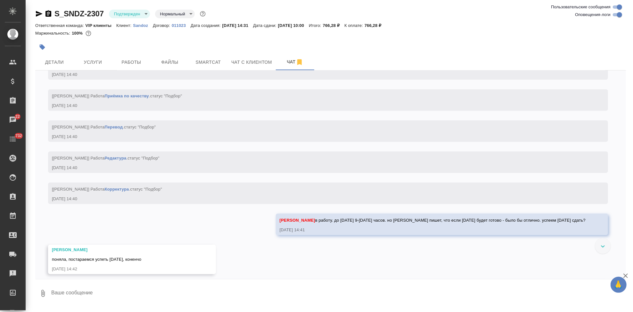
scroll to position [481, 0]
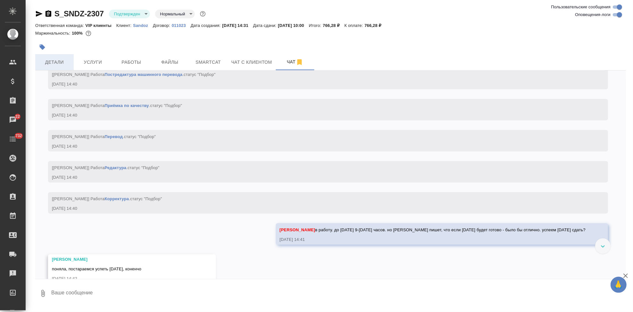
click at [60, 59] on span "Детали" at bounding box center [54, 62] width 31 height 8
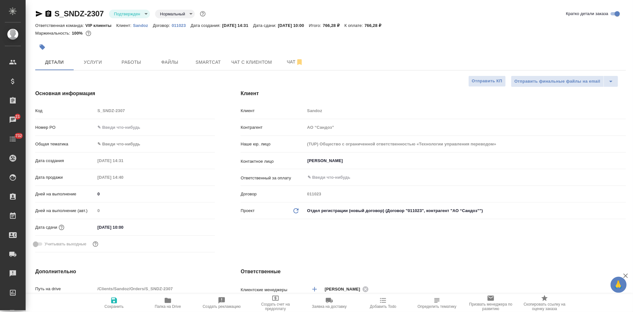
scroll to position [71, 0]
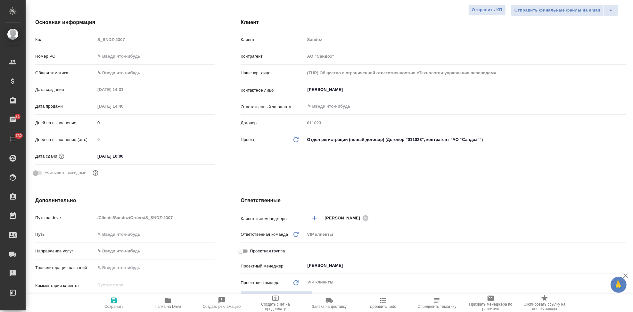
click at [81, 37] on div "Код S_SNDZ-2307" at bounding box center [125, 39] width 180 height 11
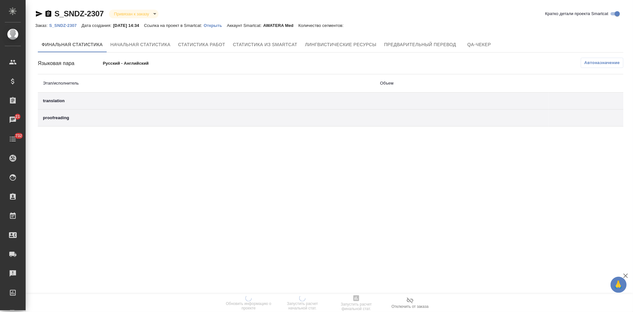
click at [222, 25] on p "Открыть" at bounding box center [215, 25] width 23 height 5
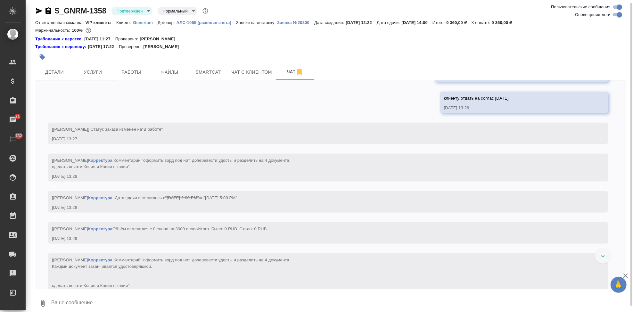
scroll to position [551, 0]
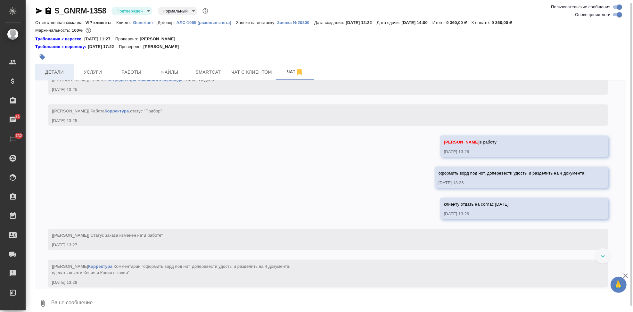
click at [47, 64] on button "Детали" at bounding box center [54, 72] width 38 height 16
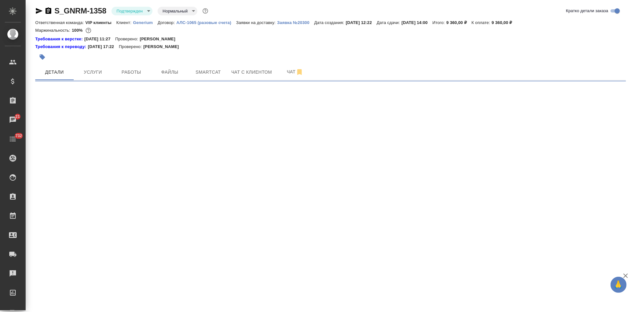
select select "RU"
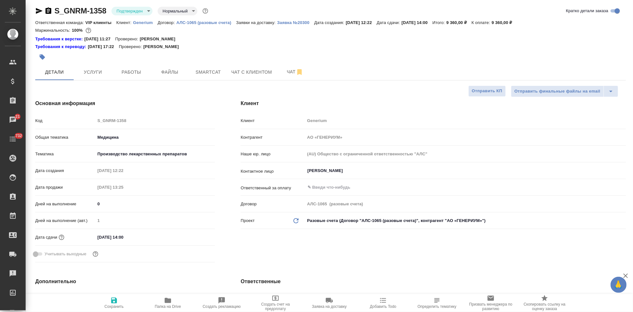
type textarea "x"
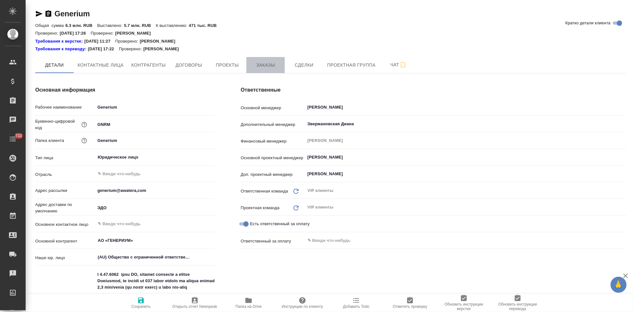
click at [260, 64] on span "Заказы" at bounding box center [265, 65] width 31 height 8
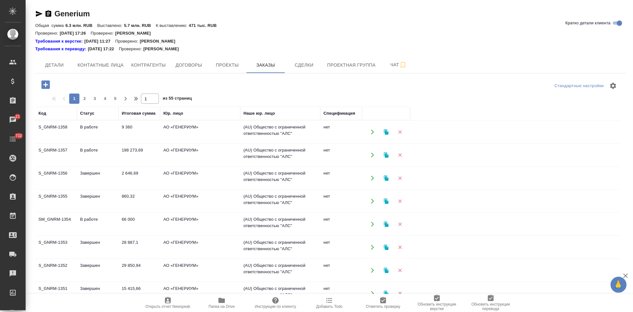
click at [49, 87] on icon "button" at bounding box center [45, 84] width 8 height 8
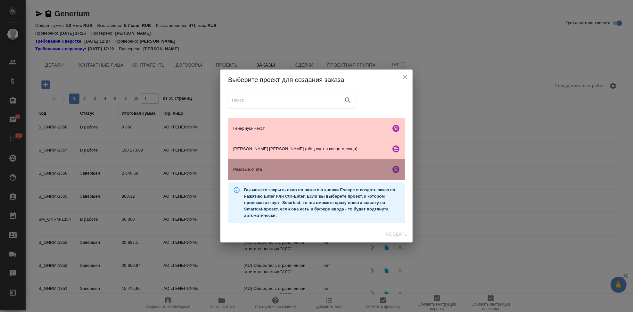
click at [262, 166] on span "Разовые счета" at bounding box center [310, 169] width 155 height 6
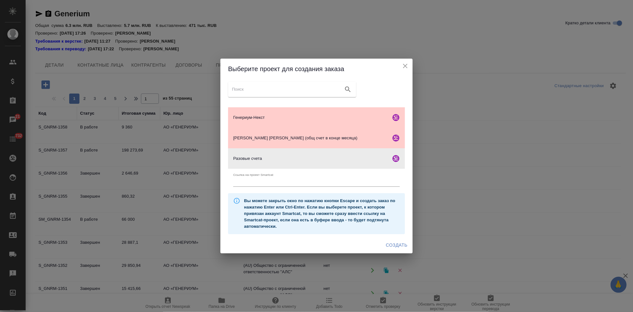
click at [401, 246] on span "Создать" at bounding box center [396, 245] width 21 height 8
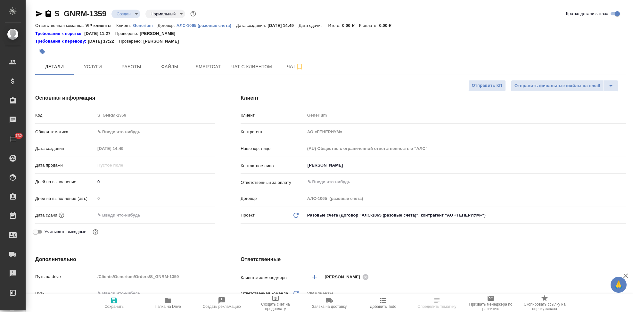
select select "RU"
type textarea "x"
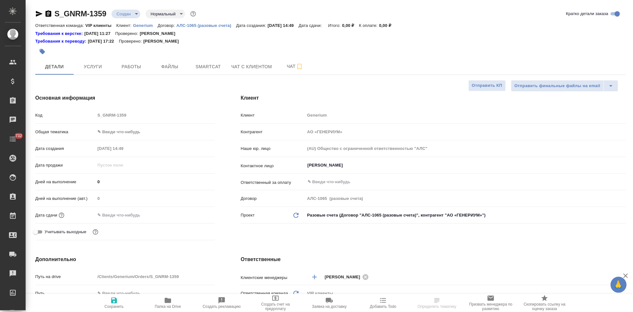
type textarea "x"
click at [87, 115] on div "Код S_GNRM-1359" at bounding box center [125, 115] width 180 height 11
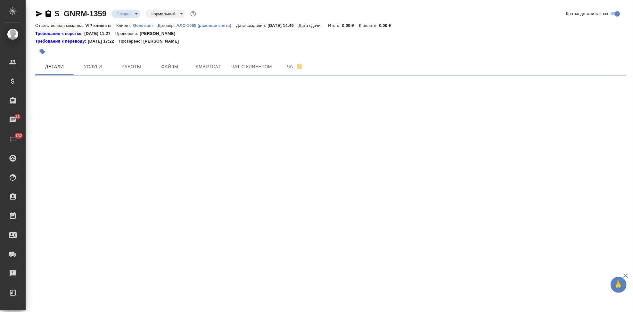
select select "RU"
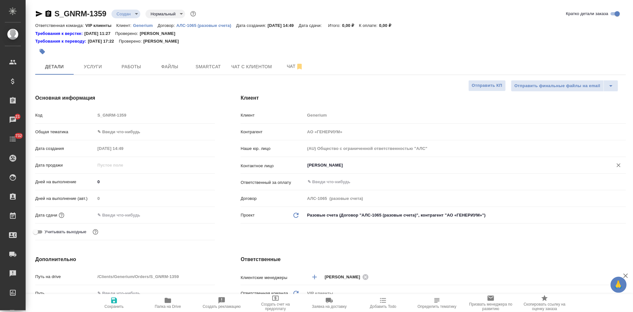
type textarea "x"
click at [352, 168] on input "Михалева Ирина" at bounding box center [455, 166] width 296 height 8
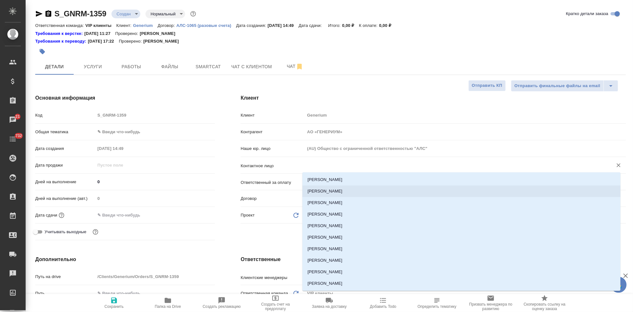
type textarea "x"
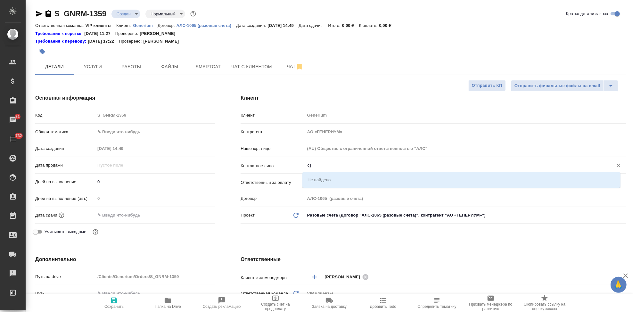
type input "c"
type textarea "x"
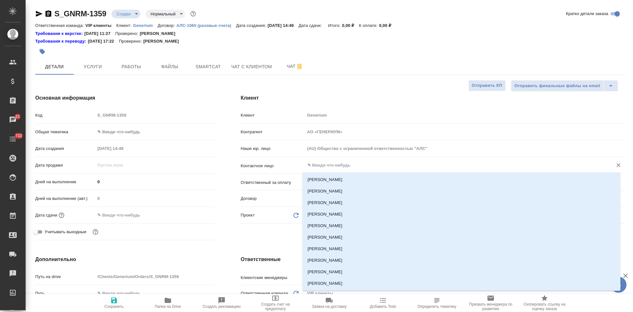
click at [360, 164] on input "text" at bounding box center [455, 166] width 296 height 8
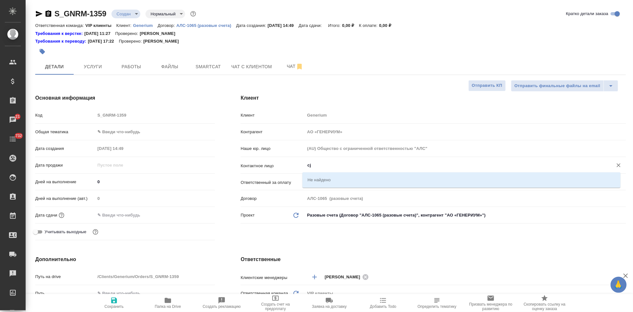
type input "c"
type textarea "x"
click at [346, 180] on li "Соловьева Алена" at bounding box center [462, 180] width 318 height 12
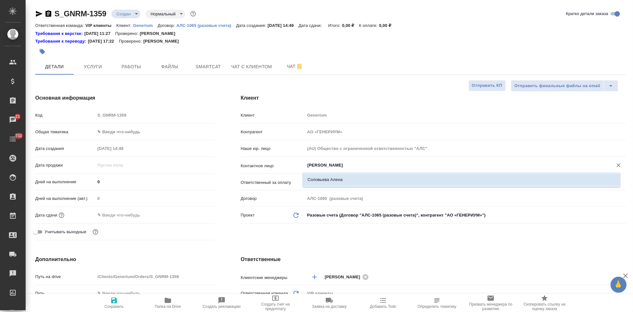
type input "Соловьева Алена"
type textarea "x"
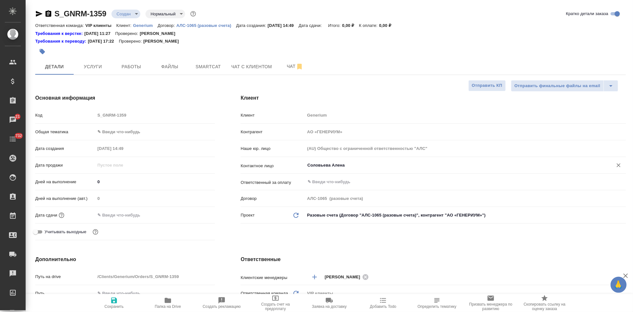
type input "Соловьева Алена"
click at [111, 301] on icon "button" at bounding box center [114, 301] width 6 height 6
type textarea "x"
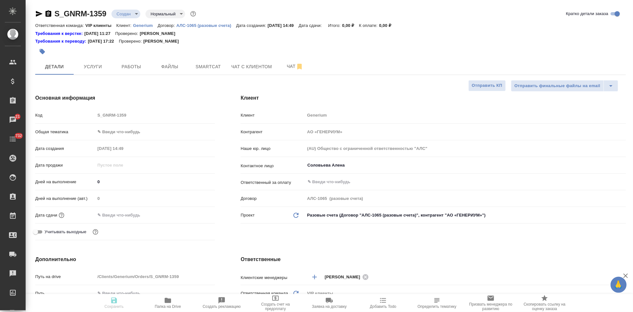
type textarea "x"
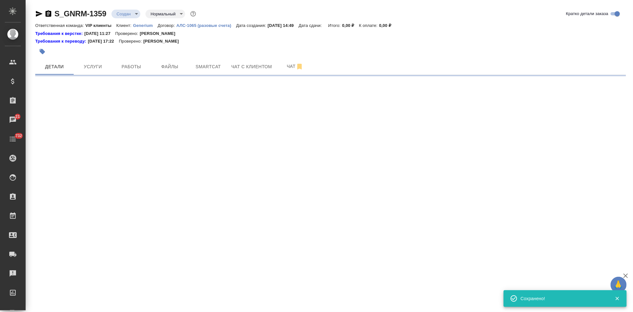
select select "RU"
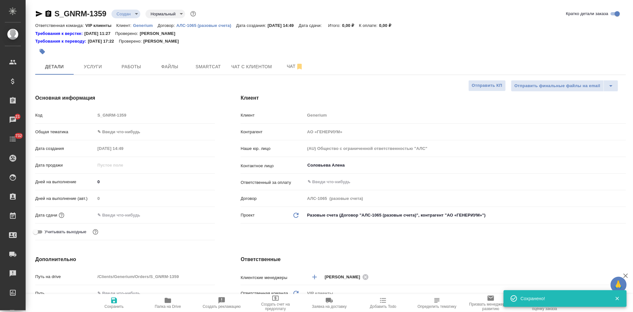
type textarea "x"
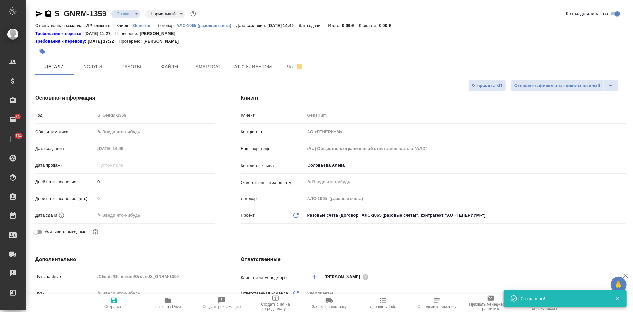
type textarea "x"
click at [163, 63] on span "Файлы" at bounding box center [169, 67] width 31 height 8
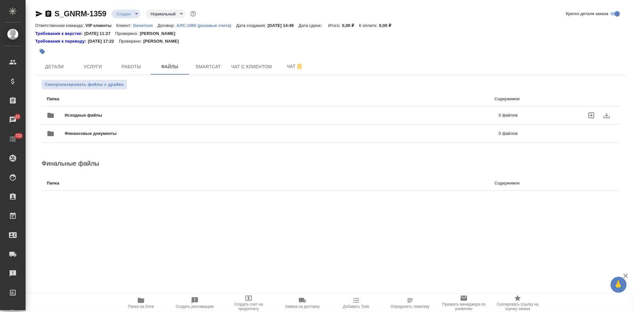
click at [587, 115] on label "uploadFiles" at bounding box center [591, 115] width 15 height 15
click at [0, 0] on input "uploadFiles" at bounding box center [0, 0] width 0 height 0
click at [62, 66] on span "Детали" at bounding box center [54, 67] width 31 height 8
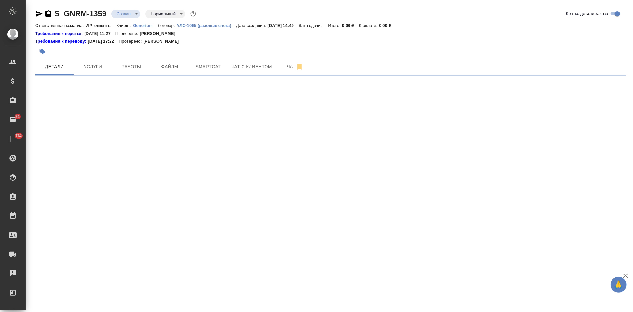
select select "RU"
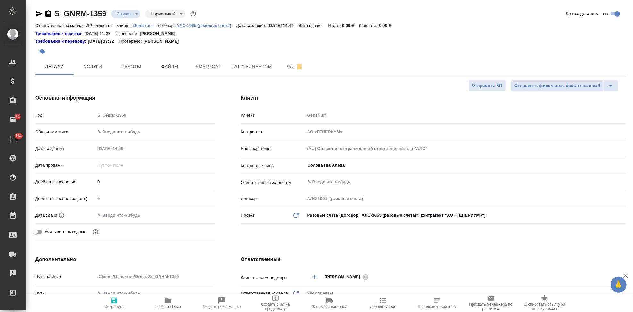
type textarea "x"
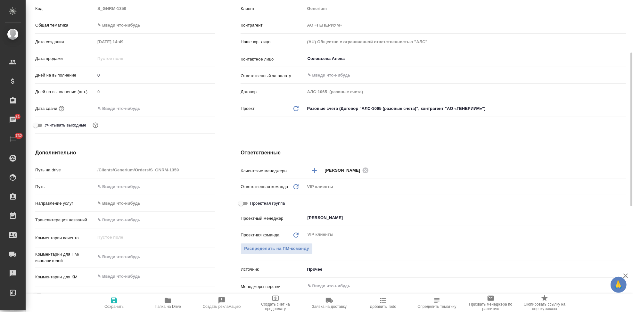
scroll to position [142, 0]
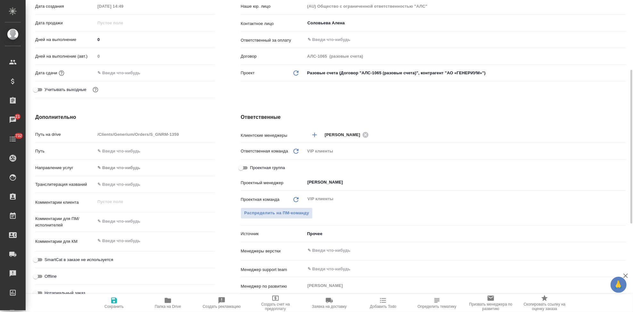
type textarea "x"
click at [124, 222] on textarea at bounding box center [155, 221] width 119 height 11
paste textarea "32s32 – доп. перевод требуется: стр. 13-14 – табл. 32s32-5 стр. 15-16 – табл. 3…"
type textarea "32s32 – доп. перевод требуется: стр. 13-14 – табл. 32s32-5 стр. 15-16 – табл. 3…"
type textarea "x"
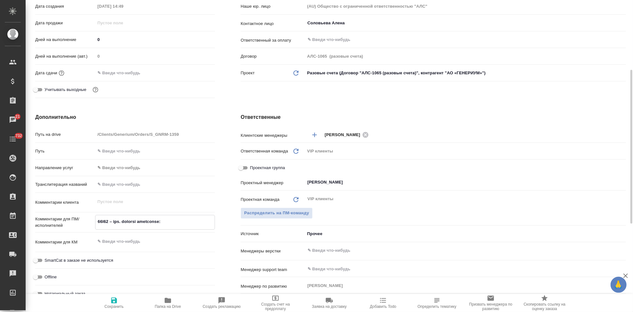
type textarea "x"
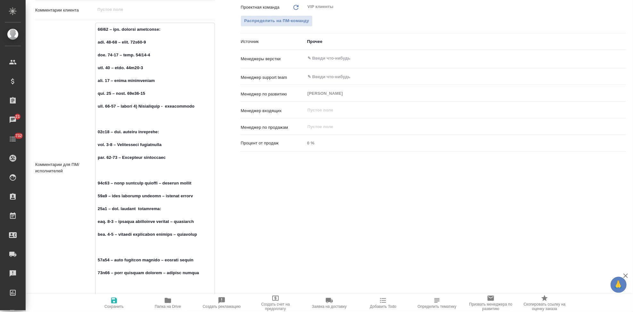
scroll to position [370, 0]
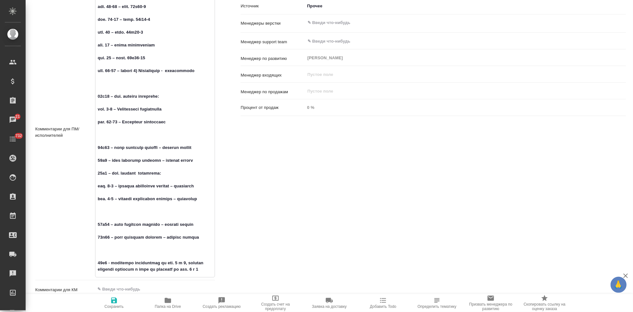
type textarea "32s32 – доп. перевод требуется: стр. 13-14 – табл. 32s32-5 стр. 15-16 – табл. 3…"
type textarea "x"
click at [115, 301] on icon "button" at bounding box center [114, 301] width 6 height 6
type textarea "x"
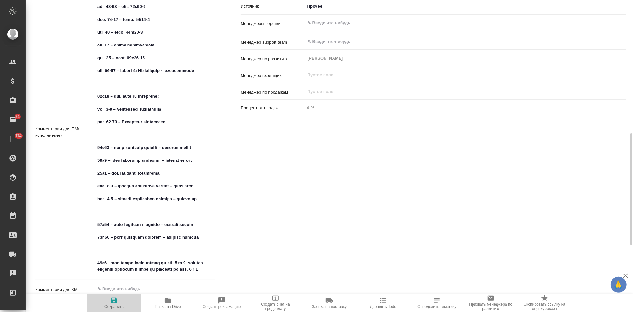
type textarea "x"
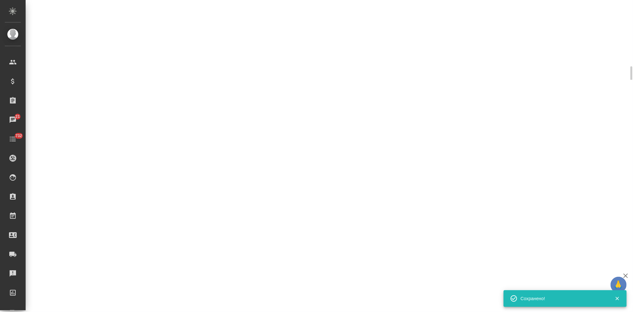
select select "RU"
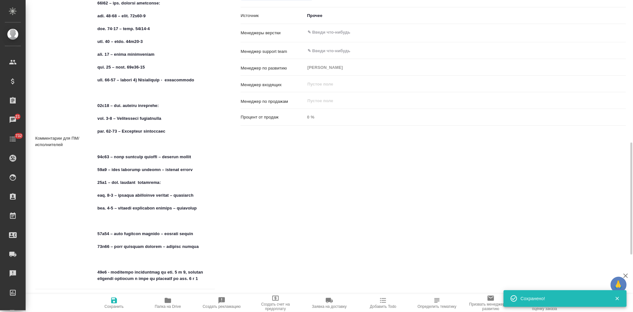
type textarea "x"
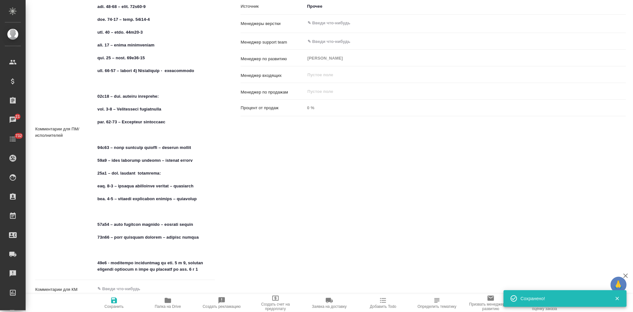
click at [115, 301] on icon "button" at bounding box center [114, 301] width 6 height 6
type textarea "x"
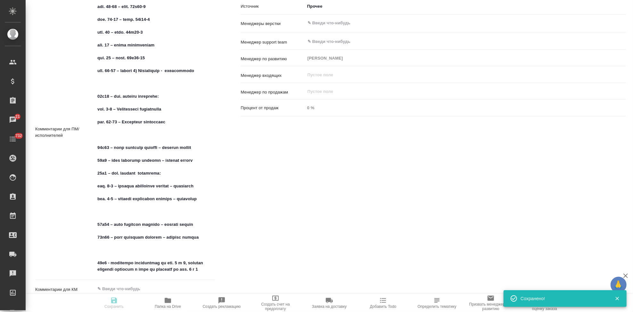
type textarea "x"
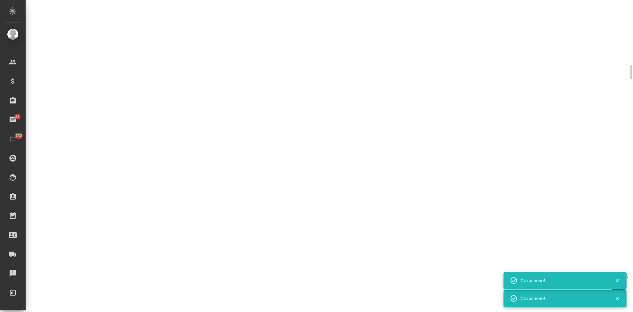
select select "RU"
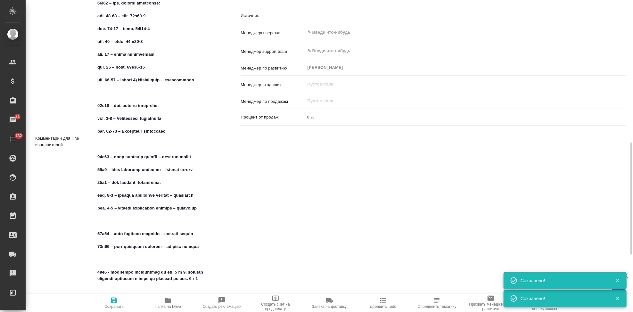
type textarea "x"
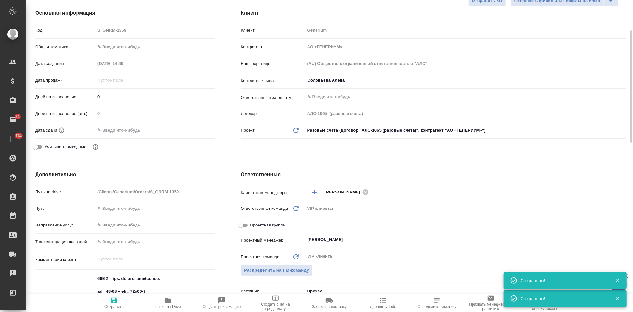
scroll to position [0, 0]
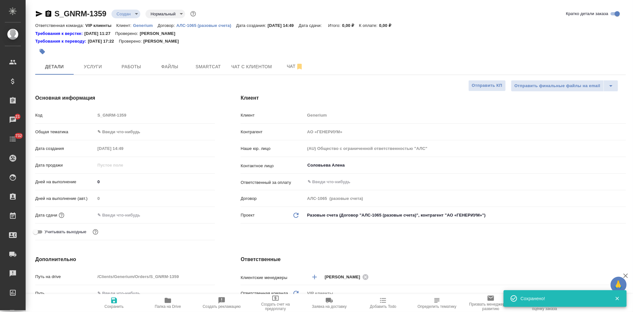
click at [172, 58] on div at bounding box center [232, 52] width 394 height 14
click at [175, 71] on button "Файлы" at bounding box center [170, 67] width 38 height 16
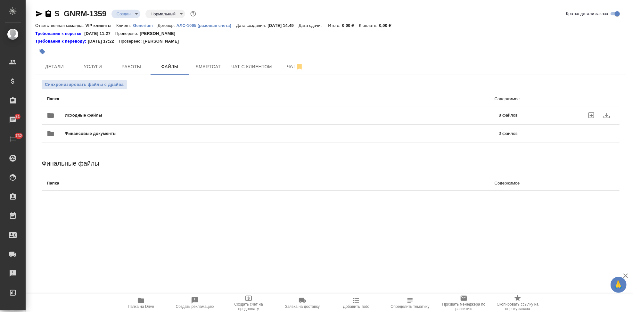
click at [398, 110] on div "Исходные файлы 8 файлов" at bounding box center [282, 115] width 471 height 15
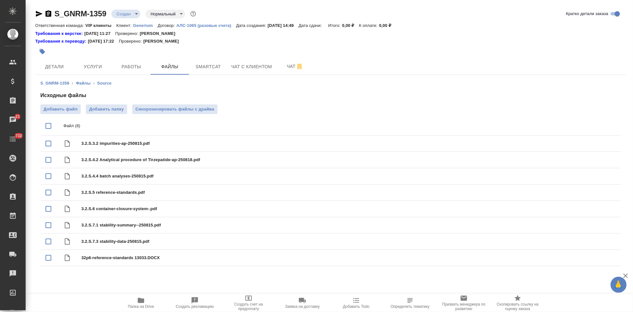
click at [44, 53] on icon "button" at bounding box center [42, 51] width 6 height 6
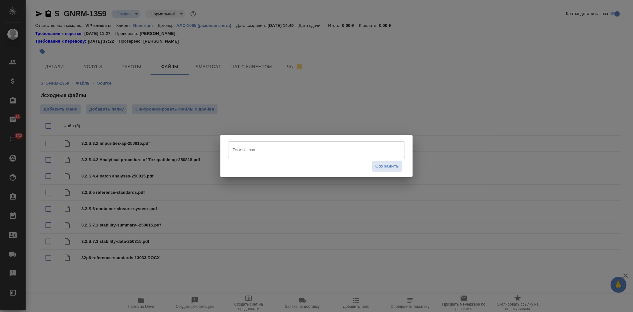
click at [272, 152] on input "Тэги заказа" at bounding box center [310, 149] width 159 height 11
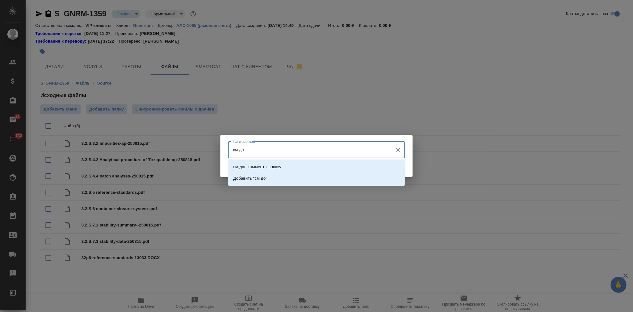
type input "см доп"
click at [284, 168] on li "см доп коммент к заказу" at bounding box center [316, 167] width 177 height 12
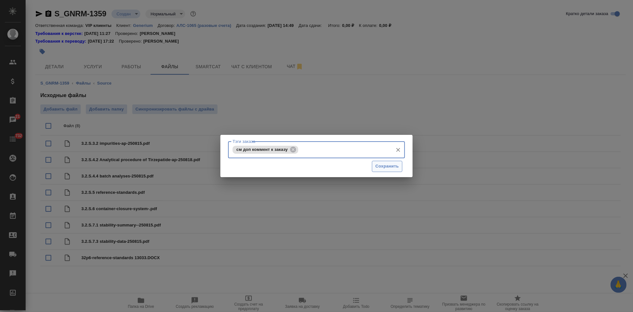
click at [394, 168] on span "Сохранить" at bounding box center [387, 166] width 23 height 7
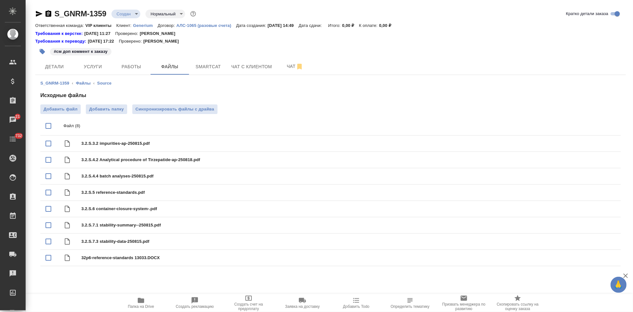
click at [137, 12] on body "🙏 .cls-1 fill:#fff; AWATERA Kabargina Anna Клиенты Спецификации Заказы 21 Чаты …" at bounding box center [316, 156] width 633 height 312
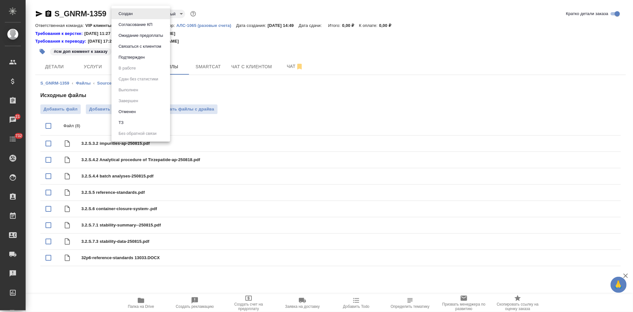
click at [134, 119] on li "ТЗ" at bounding box center [141, 122] width 59 height 11
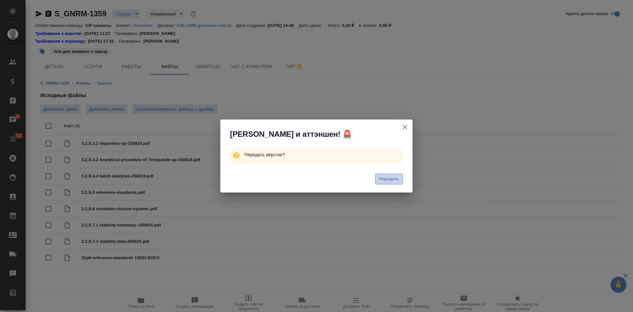
click at [383, 179] on span "Передать" at bounding box center [389, 179] width 21 height 7
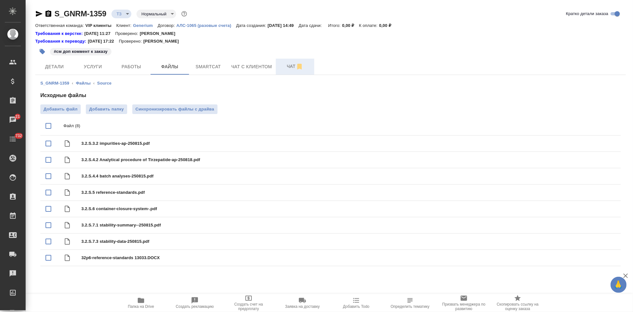
click at [287, 65] on span "Чат" at bounding box center [295, 66] width 31 height 8
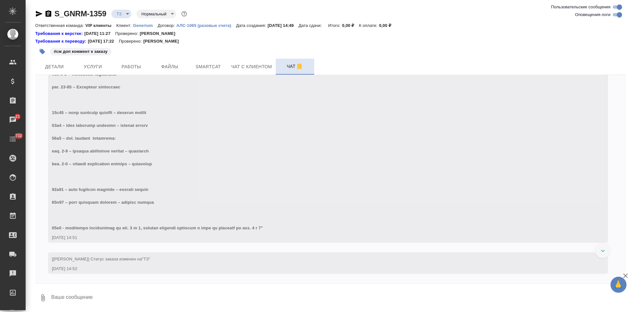
scroll to position [367, 0]
click at [127, 296] on textarea at bounding box center [339, 298] width 576 height 22
click at [73, 296] on textarea "коллеги, можете вытащить согласно тз страницы в аналайз для расчета" at bounding box center [333, 298] width 565 height 22
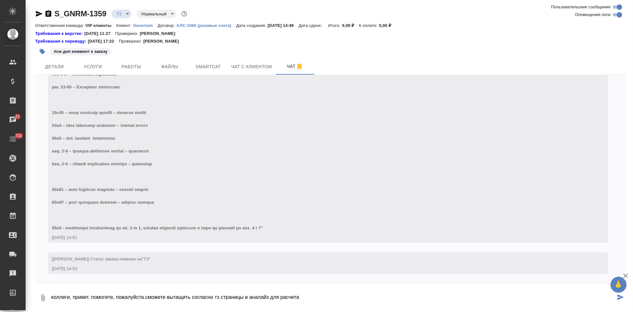
type textarea "коллеги, привет. помогите, пожалуйста.с можете вытащить согласно тз страницы в …"
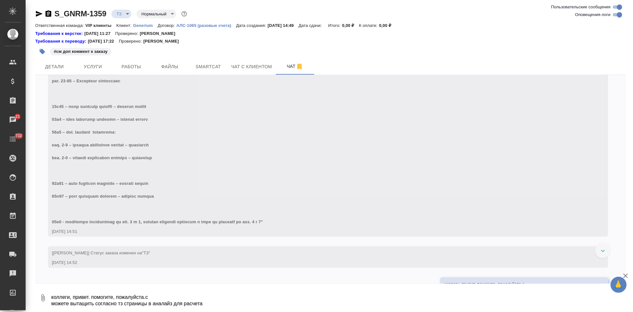
scroll to position [405, 0]
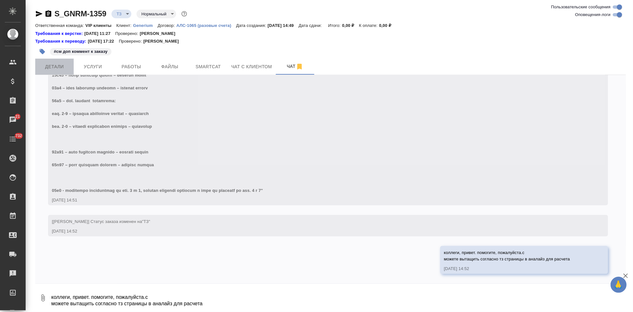
click at [59, 65] on span "Детали" at bounding box center [54, 67] width 31 height 8
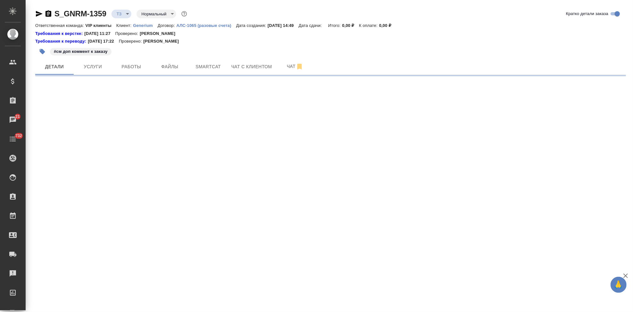
select select "RU"
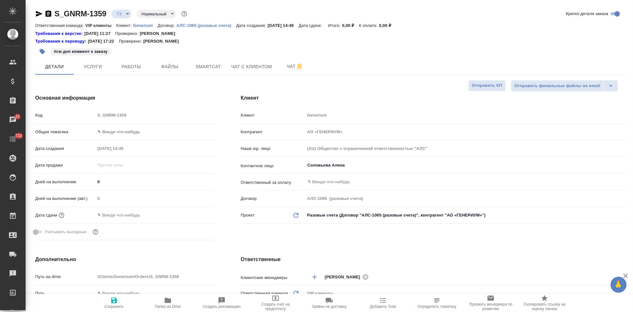
type textarea "x"
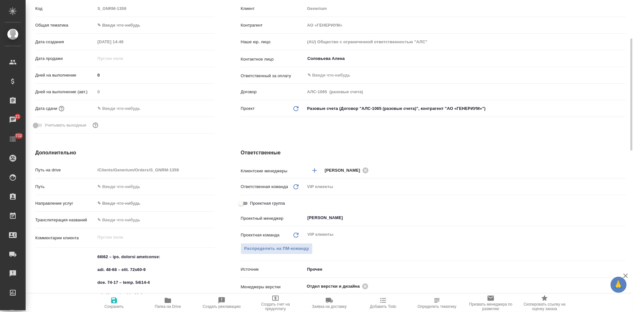
scroll to position [178, 0]
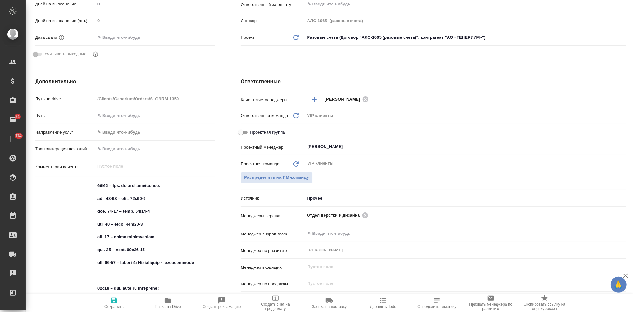
type textarea "x"
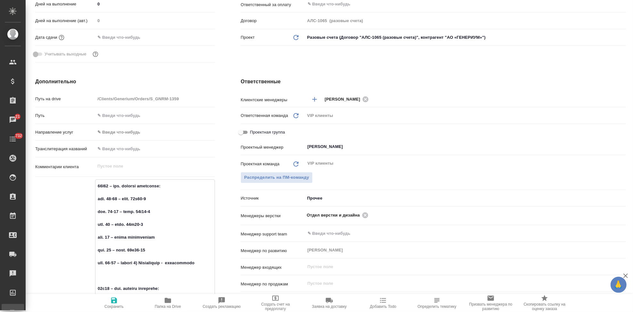
type textarea "32s32 – доп. перевод требуется: стр. 13-14 – табл. 32s32-5 стр. 15-16 – табл. 3…"
type textarea "x"
type textarea "32s32 – доп. перевод требуется: стр. 13-14 – табл. 32s32-5 стр. 15-16 – табл. 3…"
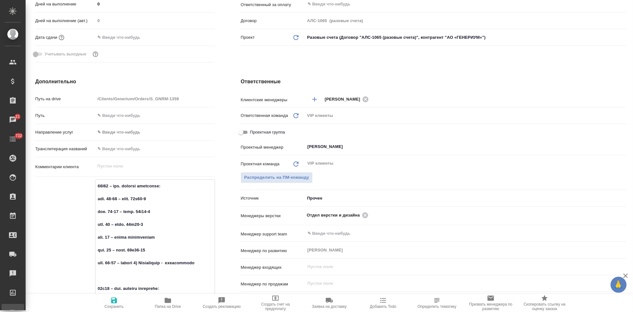
type textarea "x"
type textarea "32s32 – доп. перевод требуется: стр. 13-14 – табл. 32s32-5 стр. 15-16 – табл. 3…"
type textarea "x"
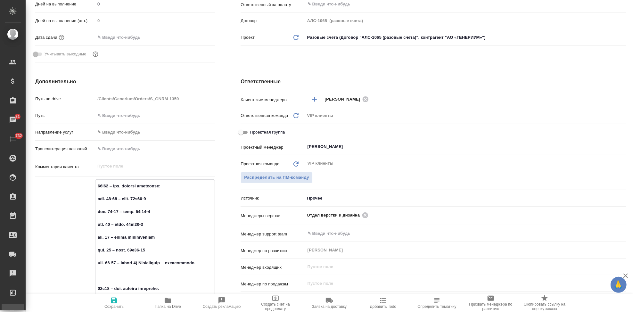
type textarea "x"
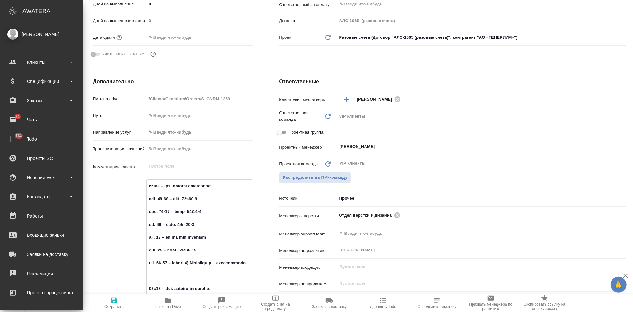
type textarea "о 32s32 – доп. перевод требуется: стр. 13-14 – табл. 32s32-5 стр. 15-16 – табл.…"
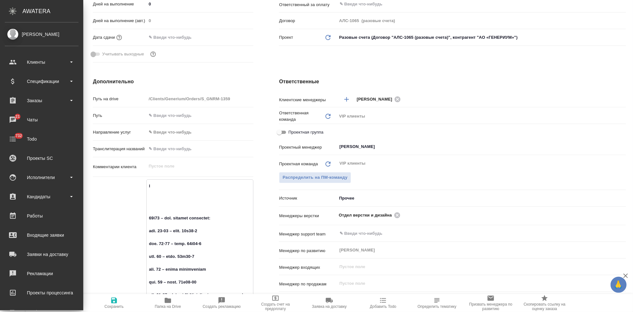
type textarea "x"
type textarea "от 32s32 – доп. перевод требуется: стр. 13-14 – табл. 32s32-5 стр. 15-16 – табл…"
type textarea "x"
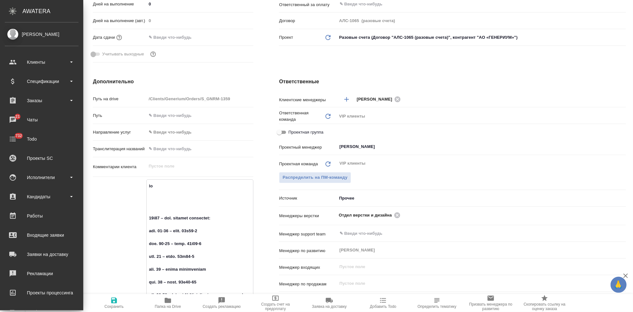
type textarea "от 32s32 – доп. перевод требуется: стр. 13-14 – табл. 32s32-5 стр. 15-16 – табл…"
type textarea "x"
type textarea "от кл 32s32 – доп. перевод требуется: стр. 13-14 – табл. 32s32-5 стр. 15-16 – т…"
type textarea "x"
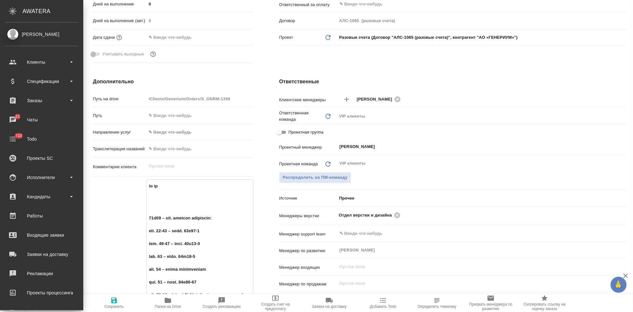
type textarea "x"
type textarea "от кли 32s32 – доп. перевод требуется: стр. 13-14 – табл. 32s32-5 стр. 15-16 – …"
type textarea "x"
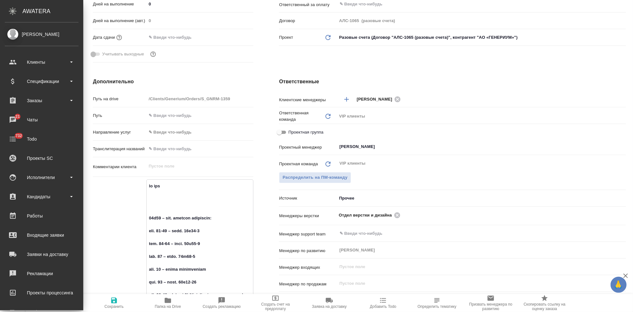
type textarea "x"
type textarea "от клие 32s32 – доп. перевод требуется: стр. 13-14 – табл. 32s32-5 стр. 15-16 –…"
type textarea "x"
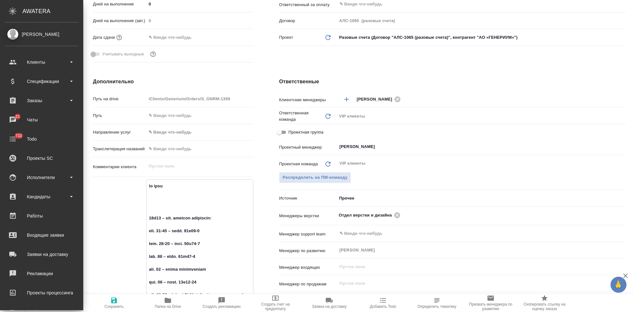
type textarea "от клиет 32s32 – доп. перевод требуется: стр. 13-14 – табл. 32s32-5 стр. 15-16 …"
type textarea "x"
type textarea "от клиетн 32s32 – доп. перевод требуется: стр. 13-14 – табл. 32s32-5 стр. 15-16…"
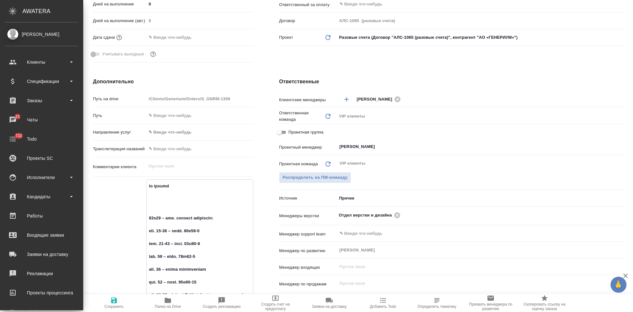
type textarea "x"
type textarea "от клиет 32s32 – доп. перевод требуется: стр. 13-14 – табл. 32s32-5 стр. 15-16 …"
type textarea "x"
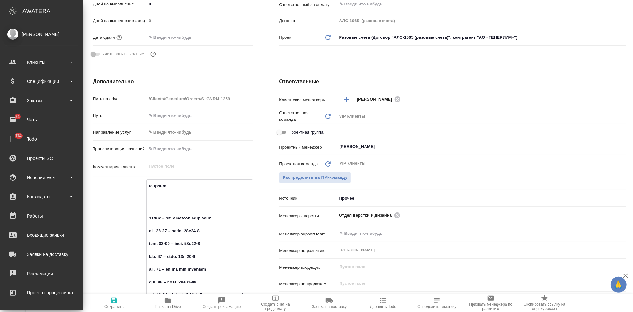
type textarea "x"
type textarea "от клие 32s32 – доп. перевод требуется: стр. 13-14 – табл. 32s32-5 стр. 15-16 –…"
type textarea "x"
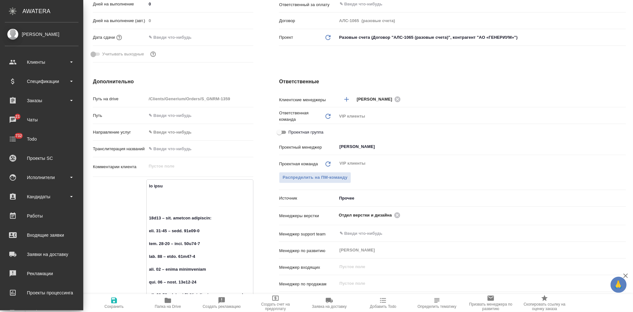
type textarea "x"
type textarea "от клиен 32s32 – доп. перевод требуется: стр. 13-14 – табл. 32s32-5 стр. 15-16 …"
type textarea "x"
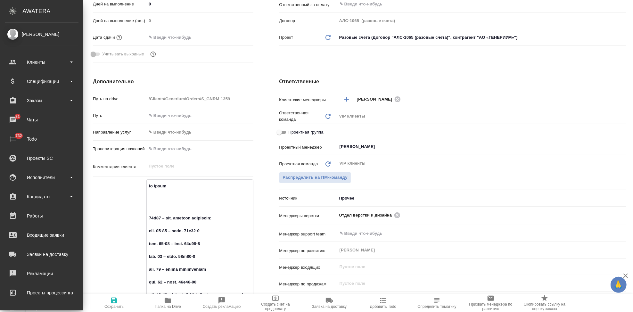
type textarea "от клиент 32s32 – доп. перевод требуется: стр. 13-14 – табл. 32s32-5 стр. 15-16…"
type textarea "x"
type textarea "от клиента 32s32 – доп. перевод требуется: стр. 13-14 – табл. 32s32-5 стр. 15-1…"
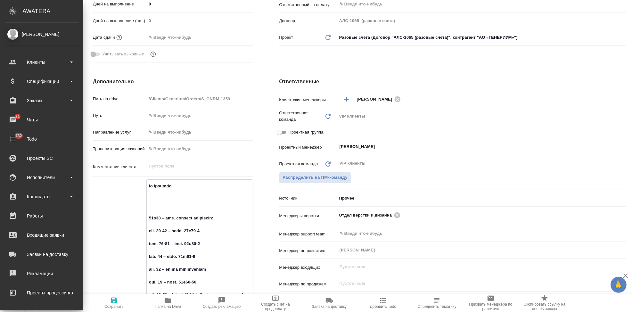
type textarea "x"
type textarea "от клиента 32s32 – доп. перевод требуется: стр. 13-14 – табл. 32s32-5 стр. 15-1…"
type textarea "x"
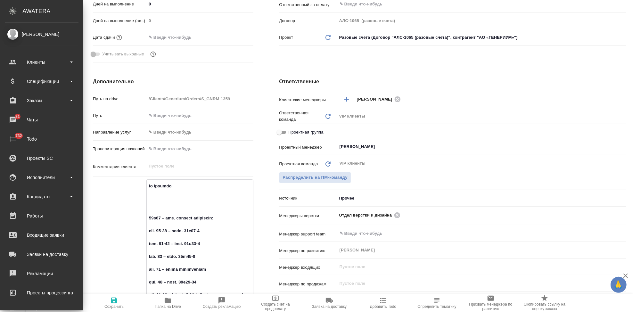
type textarea "x"
paste textarea "В мае-июне Вы на переводили мастер-файл по фармацевтической субстанции Тирзепат…"
type textarea "от клиента В мае-июне Вы на переводили мастер-файл по фармацевтической субстанц…"
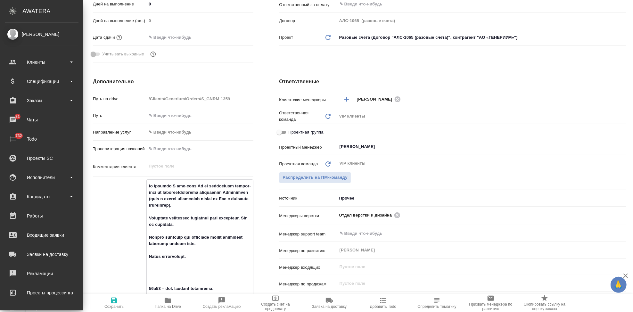
type textarea "x"
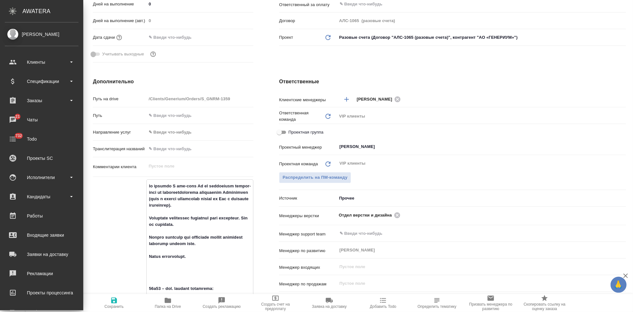
type textarea "x"
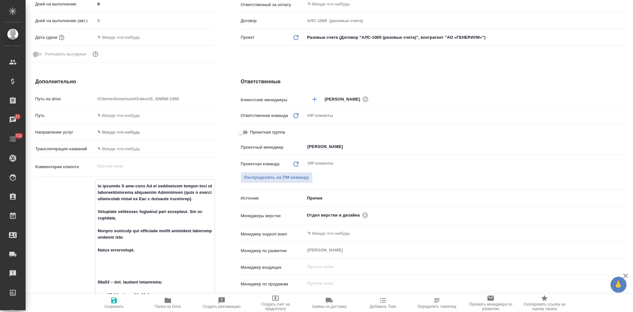
drag, startPoint x: 143, startPoint y: 206, endPoint x: 98, endPoint y: 196, distance: 46.3
type textarea "от клиента В мае-июне Вы на переводили мастер-файл по фармацевтической субстанц…"
type textarea "x"
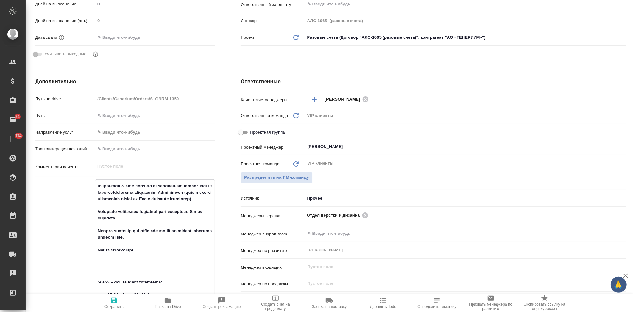
type textarea "x"
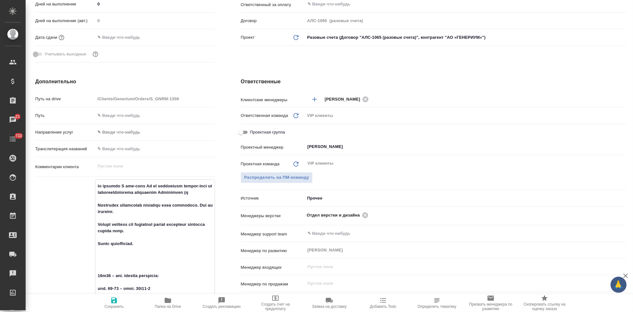
type textarea "от клиента В мае-июне Вы на переводили мастер-файл по фармацевтической субстанц…"
type textarea "x"
type textarea "от клиента В мае-июне Вы на переводили мастер-файл по фармацевтической субстанц…"
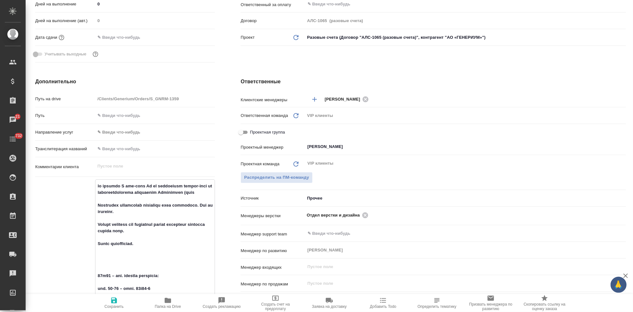
type textarea "x"
type textarea "от клиента В мае-июне Вы на переводили мастер-файл по фармацевтической субстанц…"
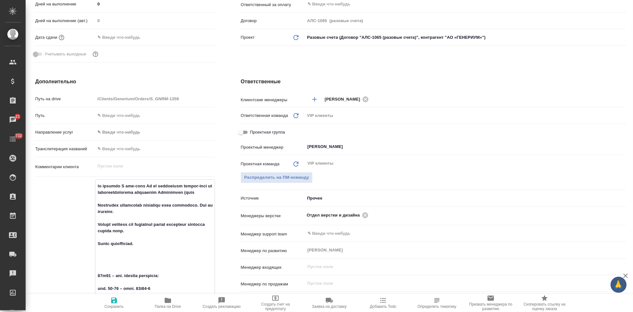
type textarea "x"
type textarea "от клиента В мае-июне Вы на переводили мастер-файл по фармацевтической субстанц…"
type textarea "x"
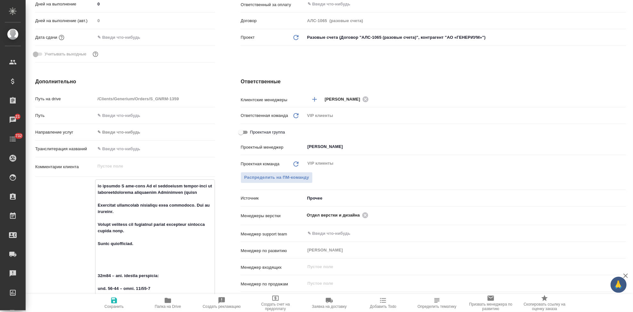
type textarea "x"
type textarea "от клиента В мае-июне Вы на переводили мастер-файл по фармацевтической субстанц…"
type textarea "x"
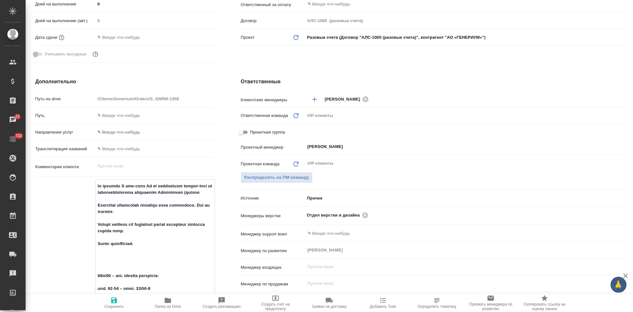
type textarea "от клиента В мае-июне Вы на переводили мастер-файл по фармацевтической субстанц…"
type textarea "x"
type textarea "от клиента В мае-июне Вы на переводили мастер-файл по фармацевтической субстанц…"
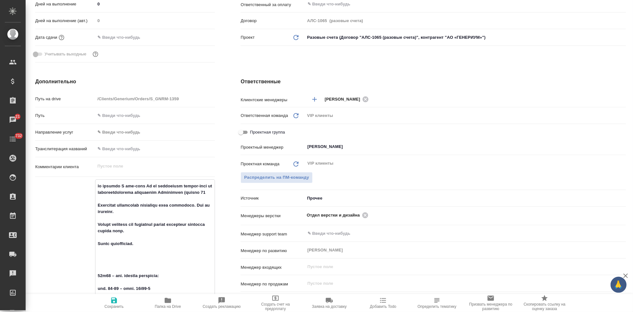
type textarea "x"
type textarea "от клиента В мае-июне Вы на переводили мастер-файл по фармацевтической субстанц…"
type textarea "x"
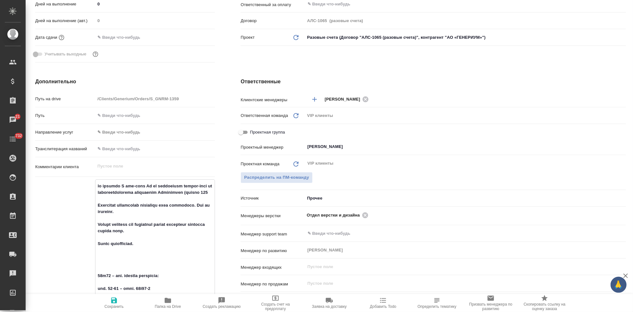
type textarea "x"
type textarea "от клиента В мае-июне Вы на переводили мастер-файл по фармацевтической субстанц…"
drag, startPoint x: 140, startPoint y: 219, endPoint x: 93, endPoint y: 219, distance: 47.1
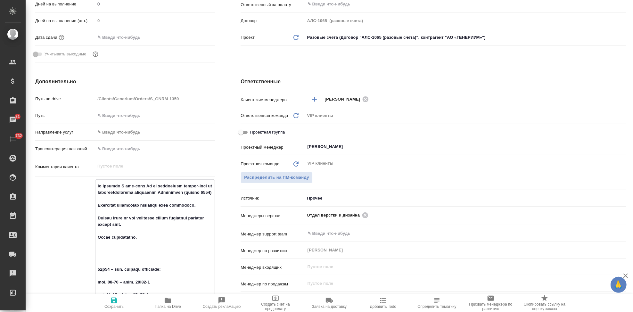
click at [116, 305] on span "Сохранить" at bounding box center [113, 306] width 19 height 4
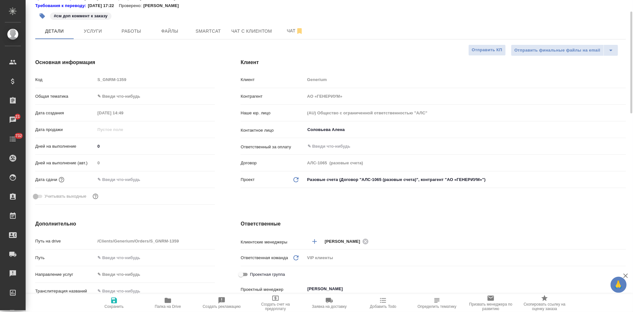
scroll to position [0, 0]
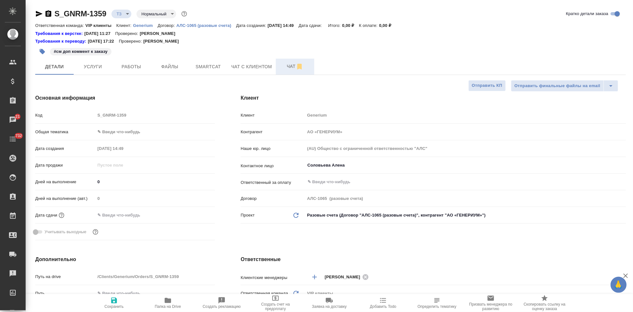
click at [281, 65] on span "Чат" at bounding box center [295, 66] width 31 height 8
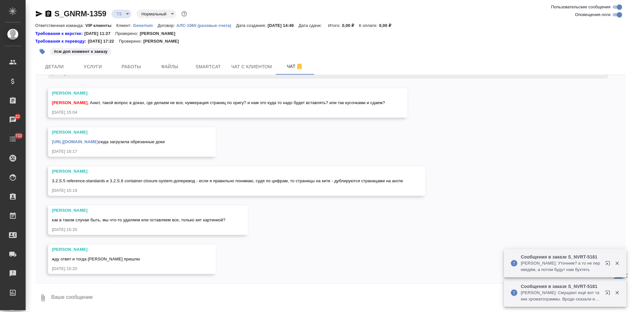
scroll to position [1278, 0]
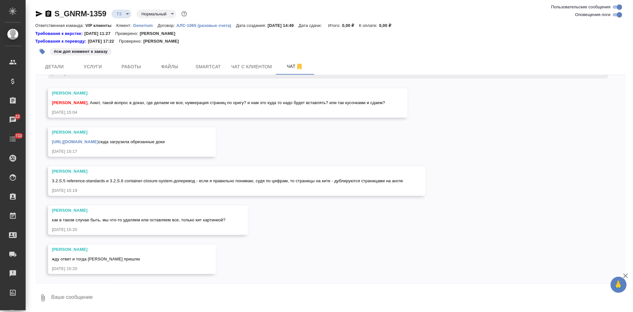
click at [185, 295] on textarea at bounding box center [339, 298] width 576 height 22
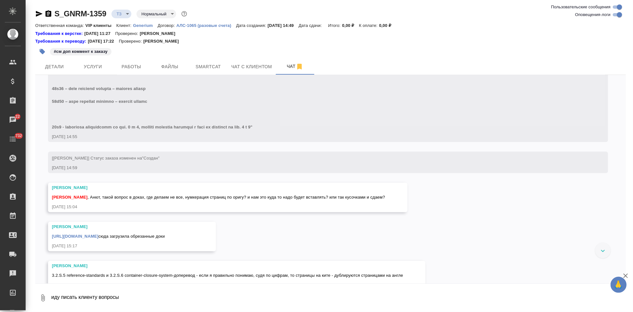
scroll to position [1170, 0]
drag, startPoint x: 129, startPoint y: 205, endPoint x: 385, endPoint y: 205, distance: 256.7
click at [385, 205] on div "Оксютович Ирина Кабаргина Анна , Анют, такой вопрос в доках, где делаем не все,…" at bounding box center [228, 198] width 360 height 29
copy span "в доках, где делаем не все, нумкерация страниц по оригу? и нам это куда то надо…"
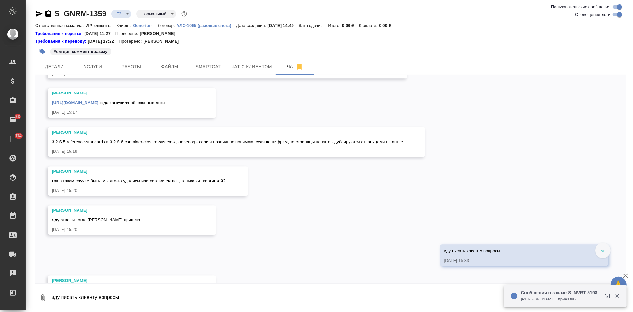
scroll to position [1312, 0]
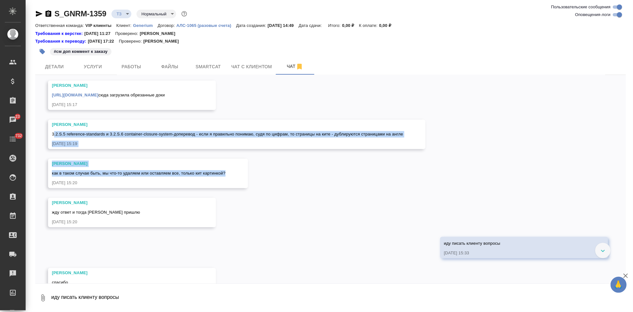
drag, startPoint x: 201, startPoint y: 181, endPoint x: 53, endPoint y: 146, distance: 152.1
click at [53, 146] on div "10.09, среда [Кабаргина Анна] Клиент оставил комментарий: "с 1.04.2025 всем КЛ,…" at bounding box center [330, 179] width 591 height 209
click at [462, 162] on div "10.09, среда [Кабаргина Анна] Клиент оставил комментарий: "с 1.04.2025 всем КЛ,…" at bounding box center [330, 179] width 591 height 209
drag, startPoint x: 406, startPoint y: 146, endPoint x: 50, endPoint y: 142, distance: 355.8
click at [50, 142] on div "Оксютович Ирина 3.2.S.5 reference-standards и 3.2.S.6 container-closure-system-…" at bounding box center [237, 134] width 378 height 29
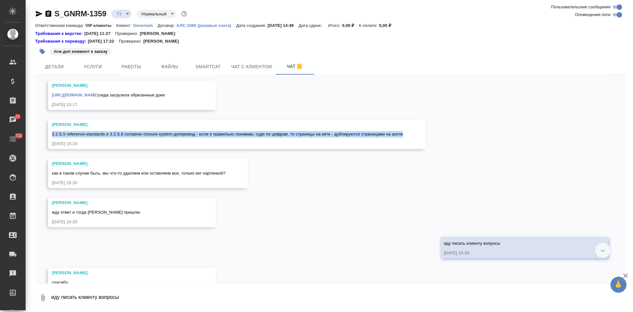
copy span "3.2.S.5 reference-standards и 3.2.S.6 container-closure-system-доперевод - если…"
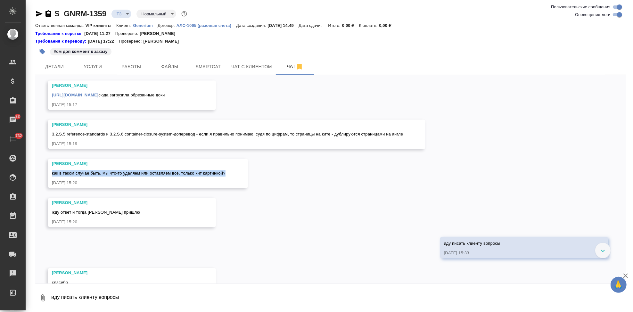
drag, startPoint x: 225, startPoint y: 186, endPoint x: 45, endPoint y: 186, distance: 180.1
click at [45, 186] on div "10.09, среда [Кабаргина Анна] Клиент оставил комментарий: "с 1.04.2025 всем КЛ,…" at bounding box center [330, 179] width 591 height 209
copy span "как в таком случае быть, мы что-то удаляем или оставляем все, только кит картин…"
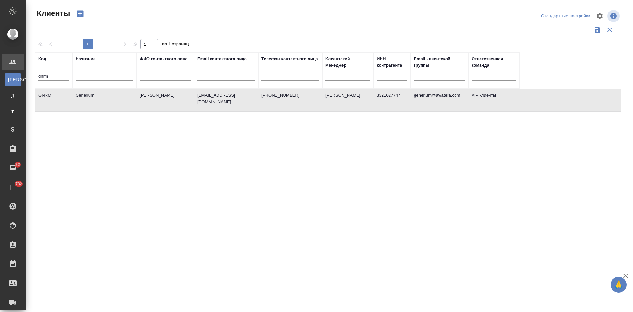
select select "RU"
click at [51, 74] on input "gnrm" at bounding box center [53, 77] width 31 height 8
type input "g"
type input "nvrt"
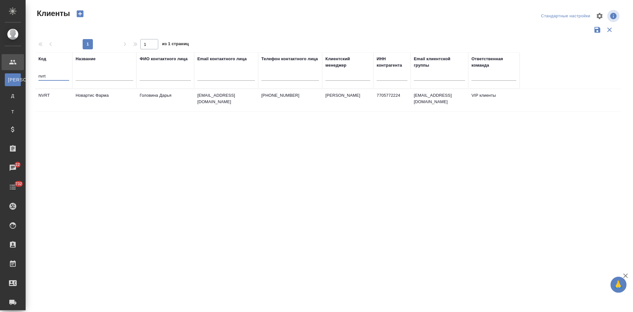
click at [147, 92] on td "Головина Дарья" at bounding box center [166, 100] width 58 height 22
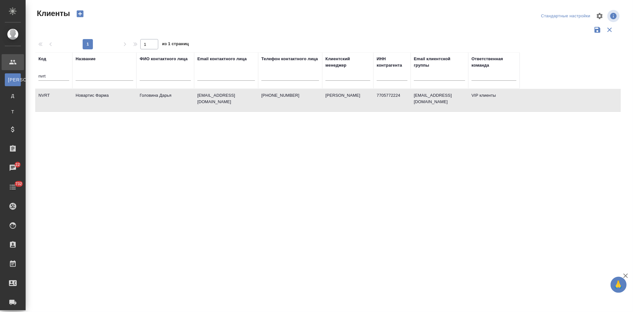
click at [147, 92] on td "Головина Дарья" at bounding box center [166, 100] width 58 height 22
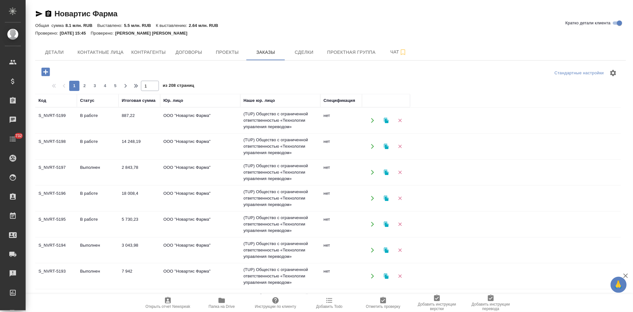
click at [83, 143] on td "В работе" at bounding box center [98, 146] width 42 height 22
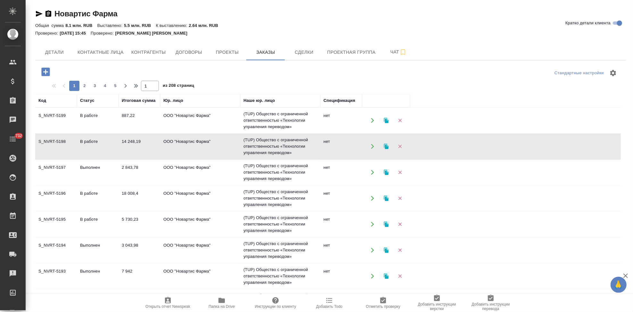
click at [83, 143] on td "В работе" at bounding box center [98, 146] width 42 height 22
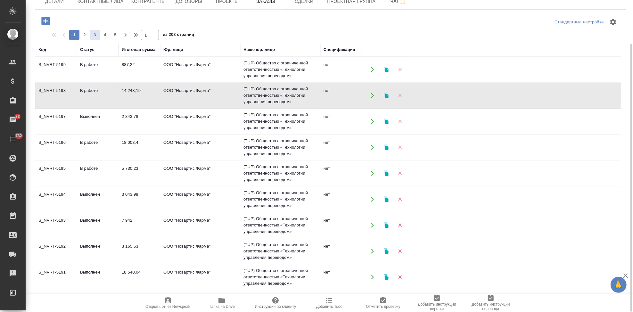
click at [95, 38] on span "3" at bounding box center [95, 35] width 10 height 6
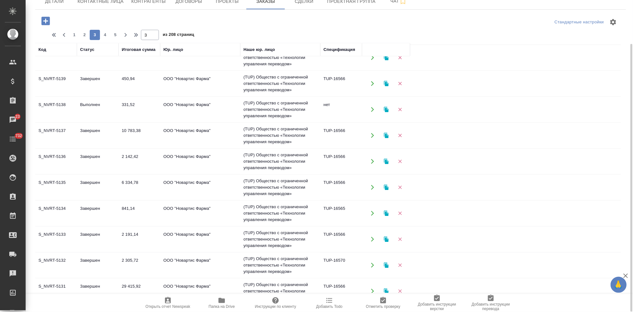
scroll to position [413, 0]
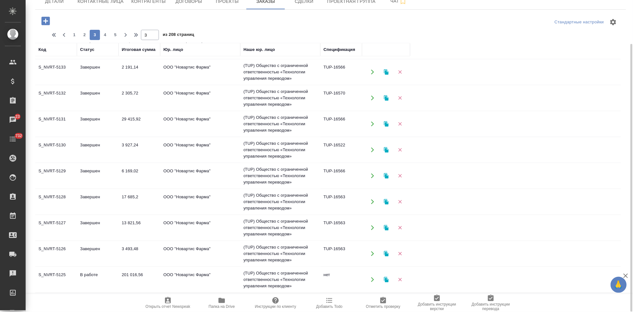
click at [106, 40] on div "1 2 3 4 5" at bounding box center [94, 35] width 51 height 10
click at [105, 36] on span "4" at bounding box center [105, 35] width 10 height 6
type input "4"
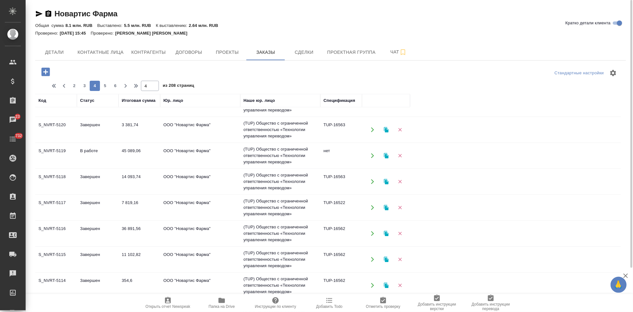
scroll to position [93, 0]
click at [87, 158] on td "В работе" at bounding box center [98, 157] width 42 height 22
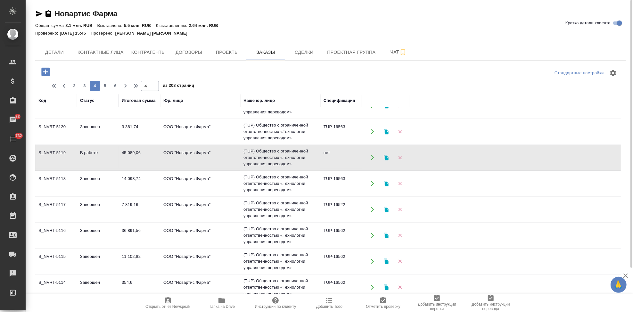
click at [87, 158] on td "В работе" at bounding box center [98, 157] width 42 height 22
click at [81, 156] on td "В работе" at bounding box center [98, 157] width 42 height 22
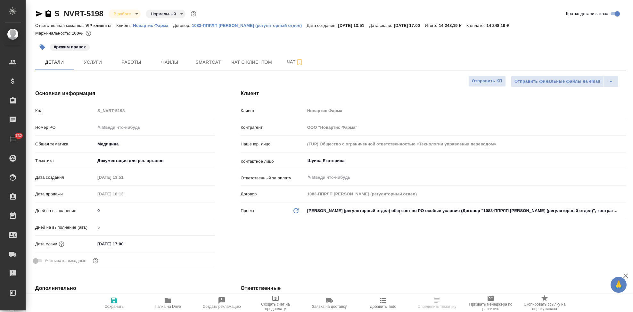
select select "RU"
click at [293, 61] on span "Чат" at bounding box center [295, 62] width 31 height 8
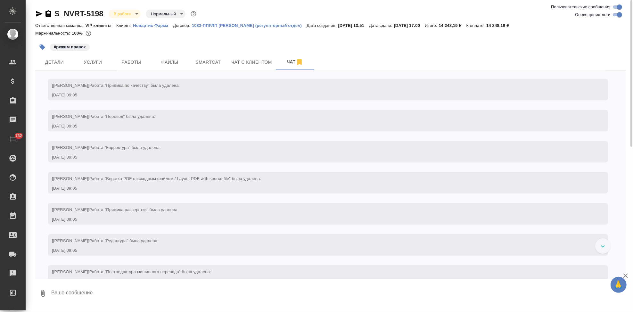
click at [147, 293] on textarea at bounding box center [339, 294] width 576 height 22
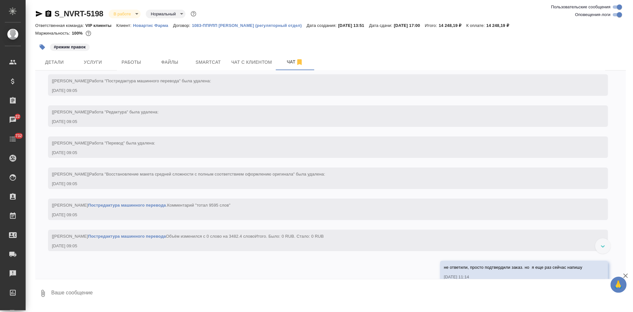
scroll to position [1742, 0]
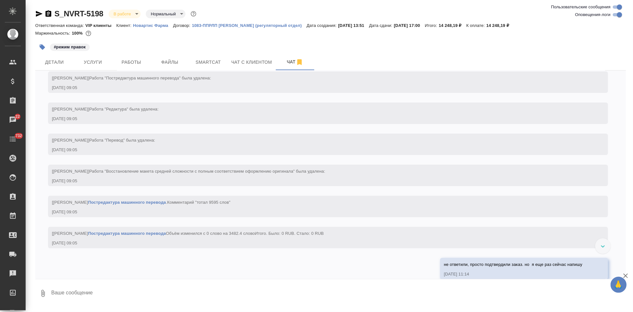
type textarea "j"
paste textarea "Да, просьба оставить вид track-change"
type textarea "ответ "Да, просьба оставить вид track-change""
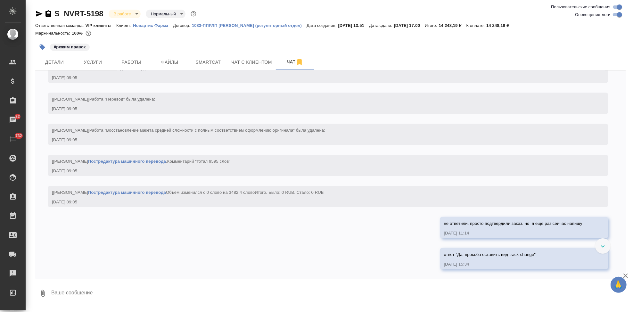
type textarea """
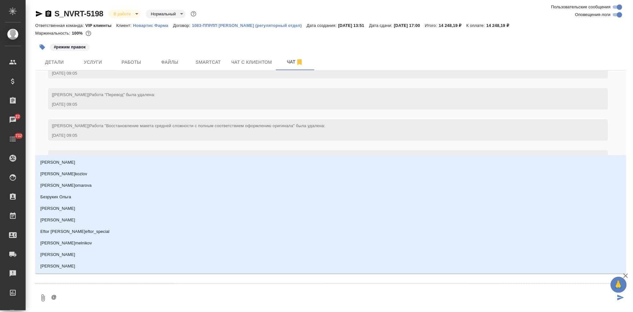
type textarea "@ш"
type input "ш"
type textarea "@ша"
type input "ша"
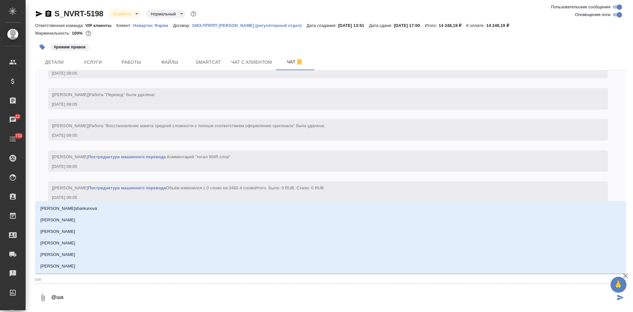
type textarea "@ш"
type input "ш"
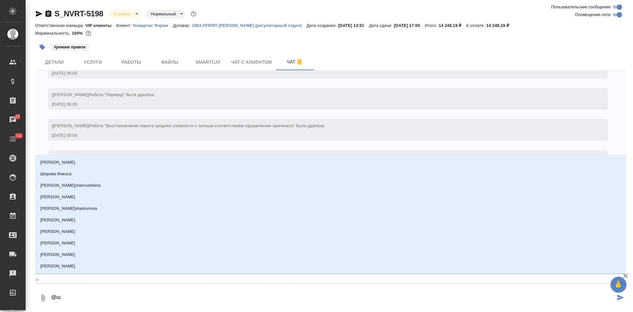
type textarea "@"
type textarea "@г"
type input "г"
type textarea "@гр"
type input "гр"
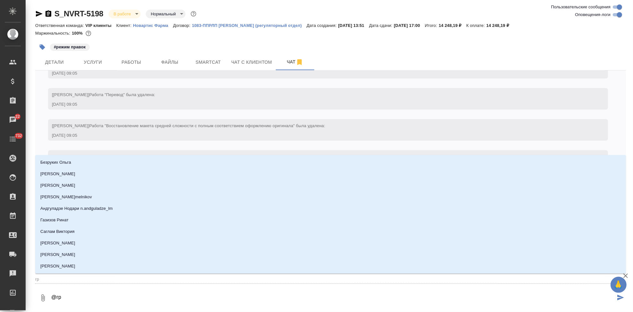
type textarea "@гра"
type input "гра"
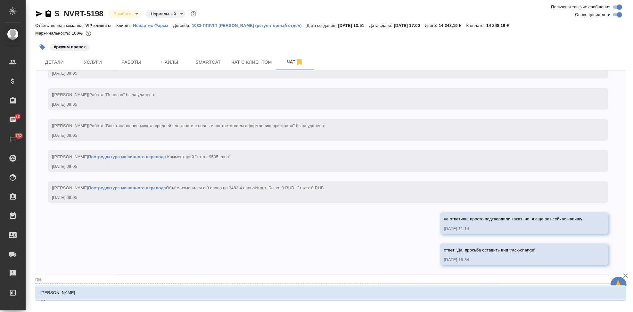
click at [252, 295] on li "[PERSON_NAME]" at bounding box center [330, 293] width 591 height 12
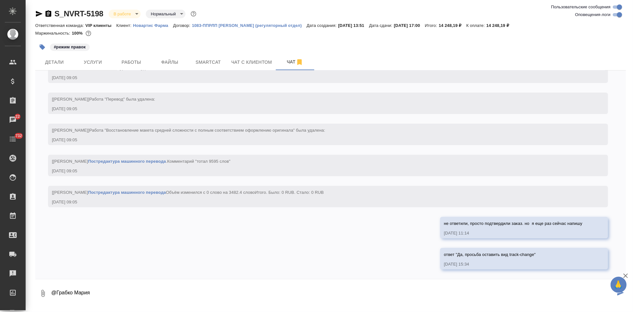
type textarea "@Грабко Мария"
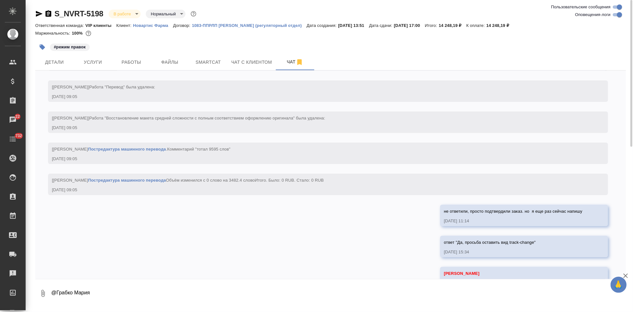
scroll to position [1826, 0]
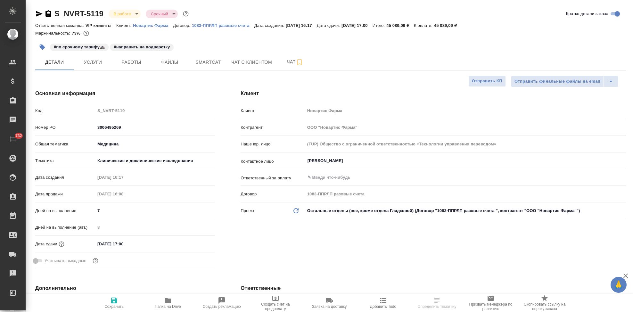
select select "RU"
type textarea "x"
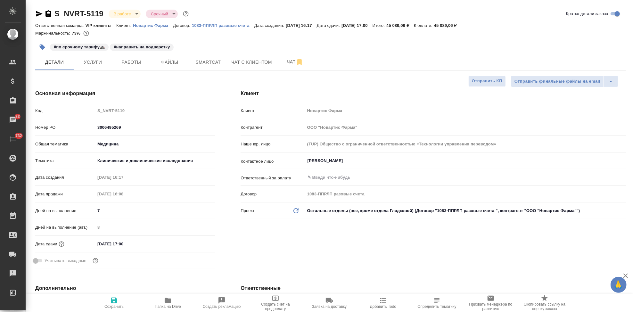
type textarea "x"
click at [97, 63] on span "Услуги" at bounding box center [93, 62] width 31 height 8
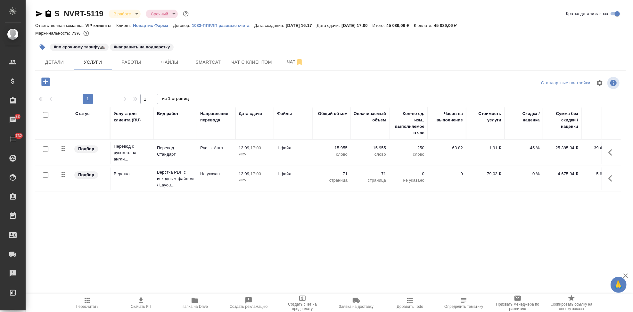
click at [139, 304] on icon "button" at bounding box center [141, 301] width 8 height 8
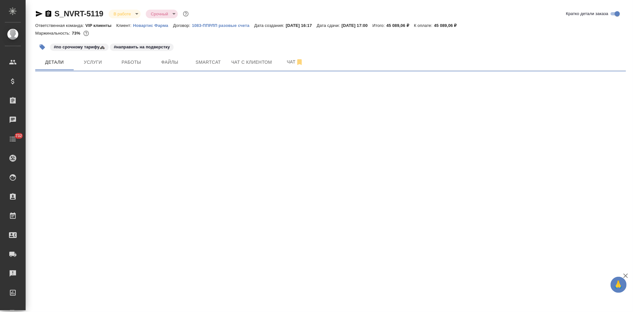
select select "RU"
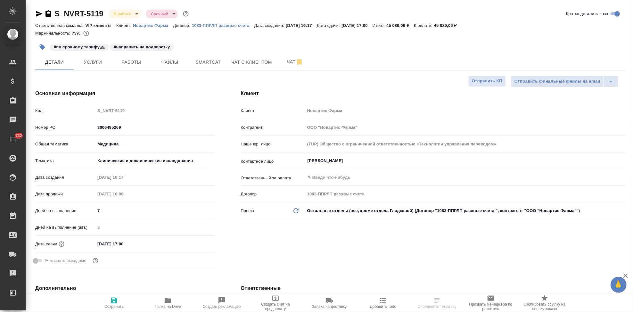
type textarea "x"
drag, startPoint x: 468, startPoint y: 25, endPoint x: 450, endPoint y: 26, distance: 18.0
click at [450, 26] on div "Ответственная команда: VIP клиенты Клиент: Новартис Фарма Договор: 1083-ППРЛП р…" at bounding box center [330, 25] width 591 height 8
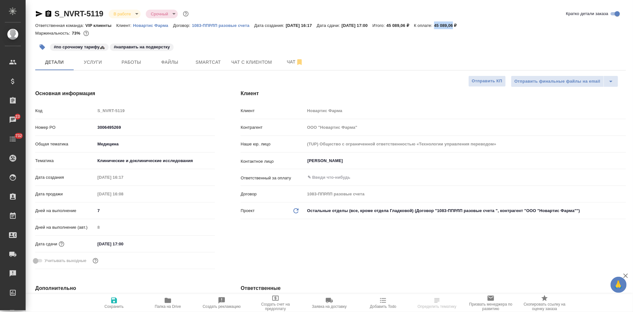
copy p "45 089,06"
select select "RU"
type textarea "x"
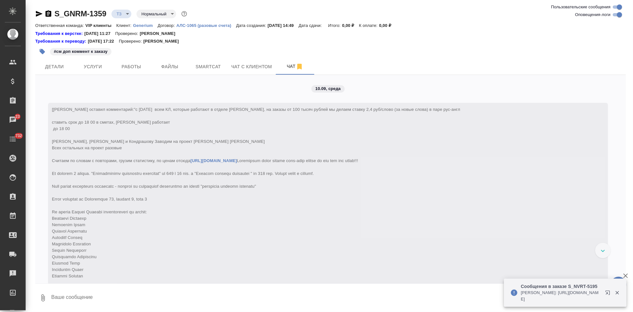
scroll to position [1312, 0]
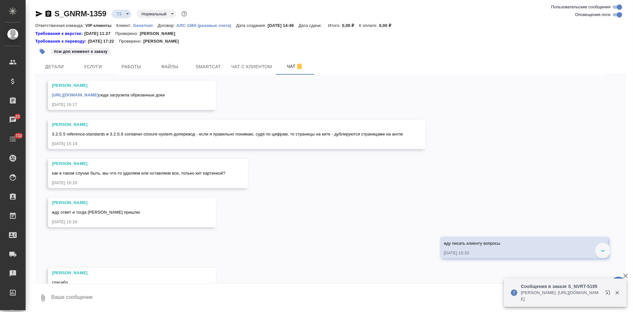
click at [154, 291] on textarea at bounding box center [339, 298] width 576 height 22
type textarea "j"
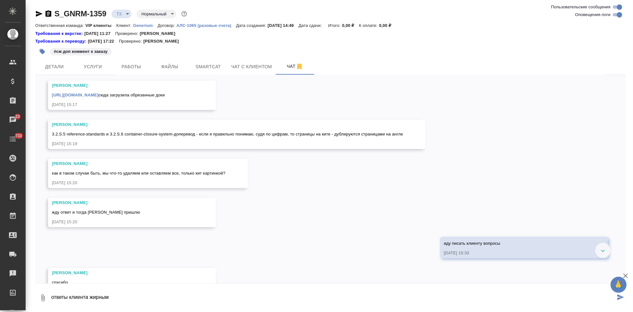
paste textarea
type textarea "ответы клиента жирным"
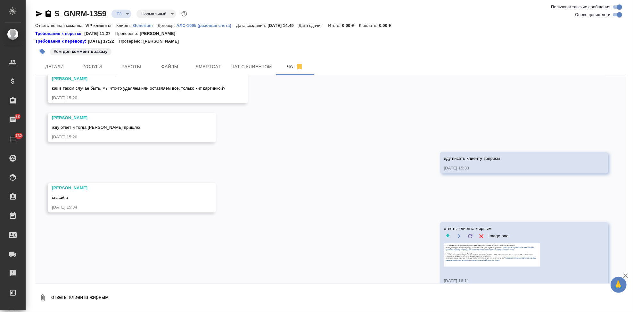
scroll to position [1398, 0]
click at [503, 264] on img at bounding box center [492, 253] width 96 height 23
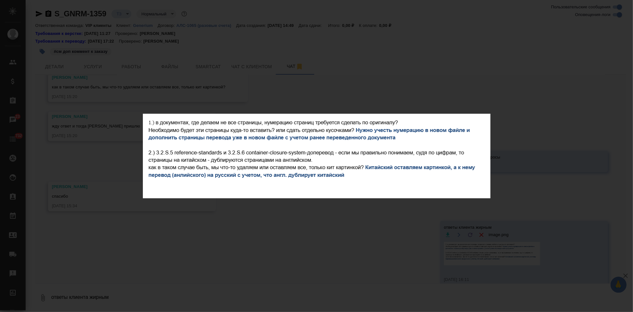
click at [369, 235] on div "image.png 1 of 1" at bounding box center [316, 156] width 633 height 312
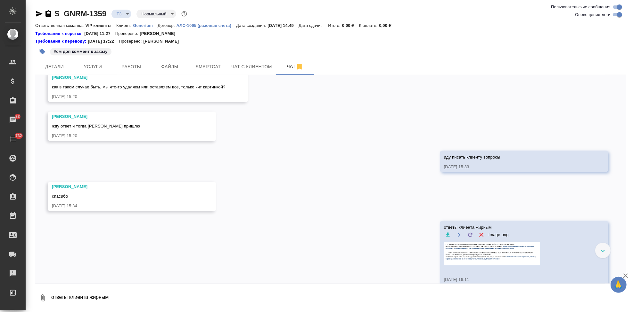
scroll to position [1422, 0]
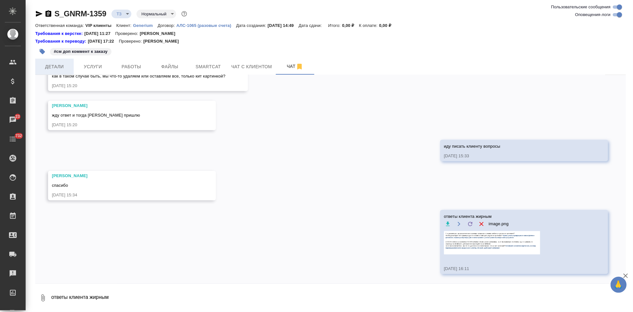
click at [59, 67] on span "Детали" at bounding box center [54, 67] width 31 height 8
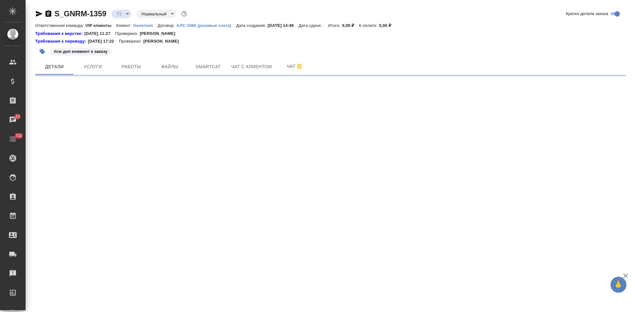
select select "RU"
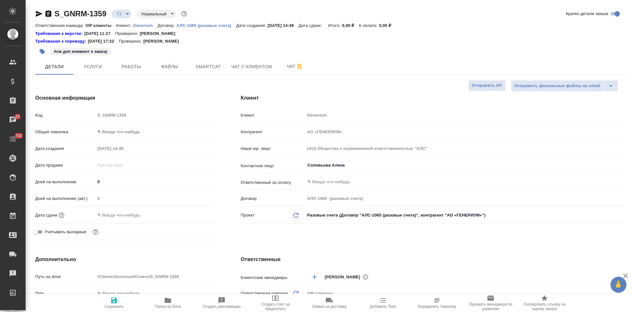
type textarea "x"
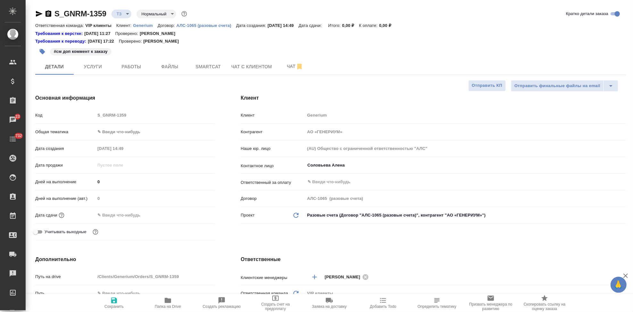
type textarea "x"
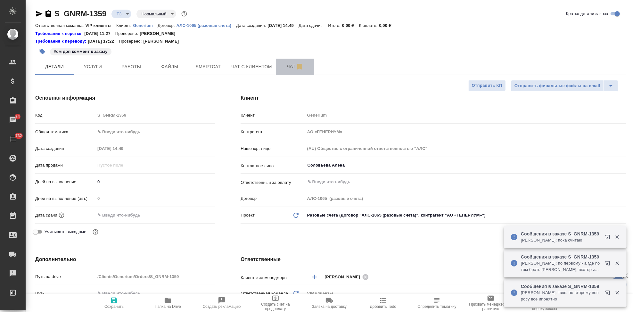
click at [292, 66] on span "Чат" at bounding box center [295, 66] width 31 height 8
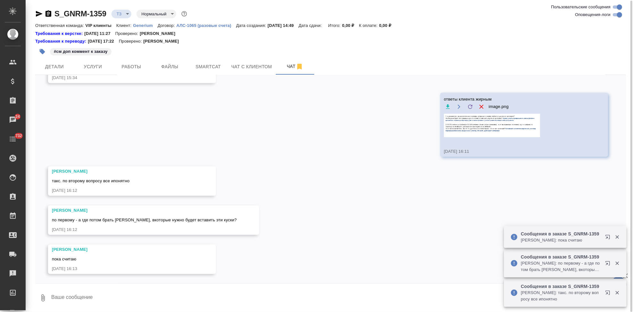
scroll to position [0, 0]
click at [175, 291] on textarea at bounding box center [339, 298] width 576 height 22
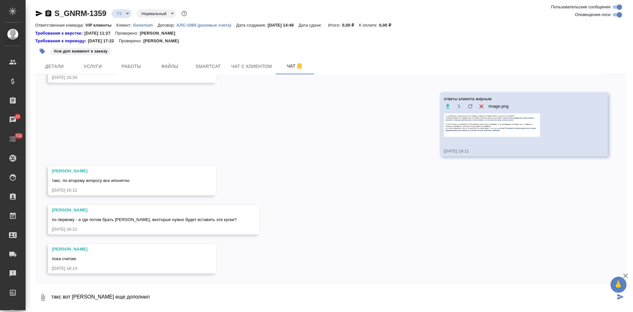
paste textarea "Предыдущие версии переводов документов находятся здесь: [URL][DOMAIN_NAME]"
click at [125, 296] on textarea "такс вот клиент еще дополнил Предыдущие версии переводов документов находятся з…" at bounding box center [333, 298] width 565 height 22
type textarea "такс вот клиент еще дополнил " Предыдущие версии переводов документов находятся…"
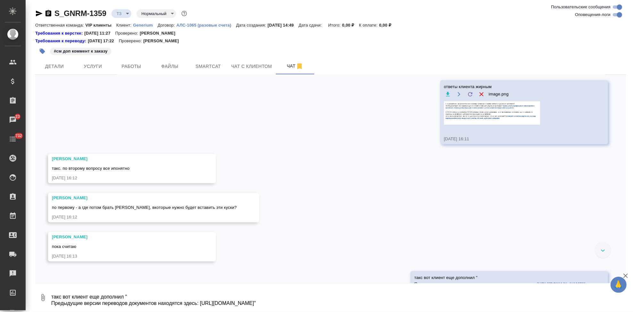
scroll to position [1576, 0]
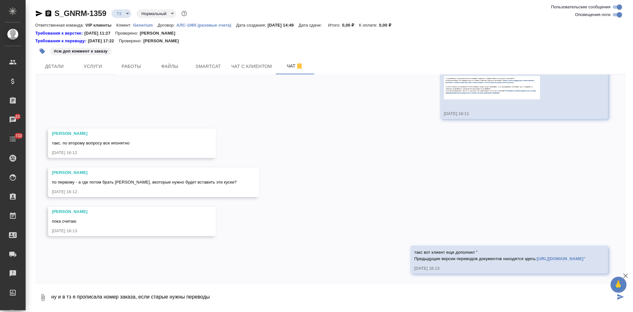
type textarea "ну и в тз я прописала номер заказа, если старые нужны переводы"
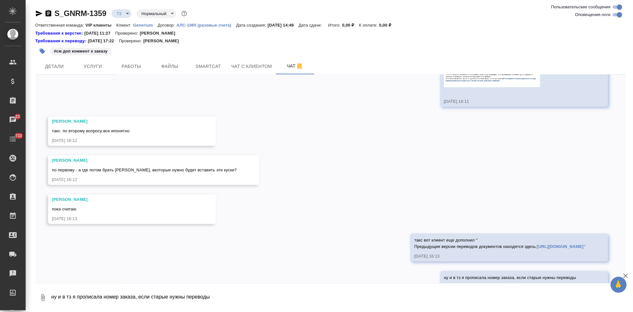
scroll to position [1607, 0]
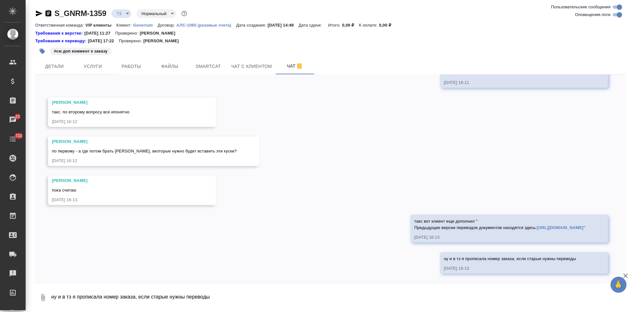
click at [537, 227] on link "[URL][DOMAIN_NAME]"" at bounding box center [561, 227] width 49 height 5
click at [375, 191] on button "Ответить на сообщение" at bounding box center [389, 192] width 70 height 12
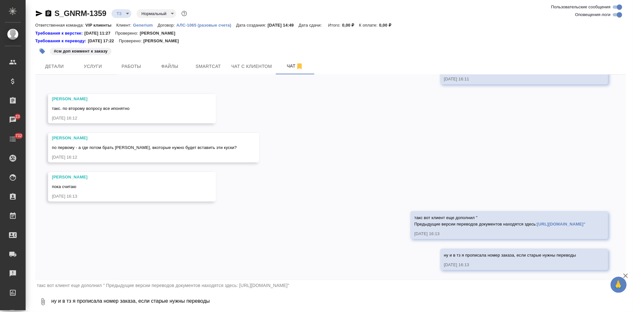
click at [101, 304] on textarea "ну и в тз я прописала номер заказа, если старые нужны переводы" at bounding box center [339, 302] width 576 height 22
type textarea "это ссылка как раз на файнал проекта прошлого"
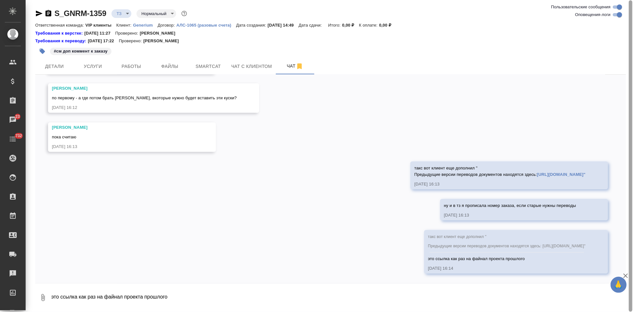
scroll to position [1661, 0]
